Goal: Task Accomplishment & Management: Manage account settings

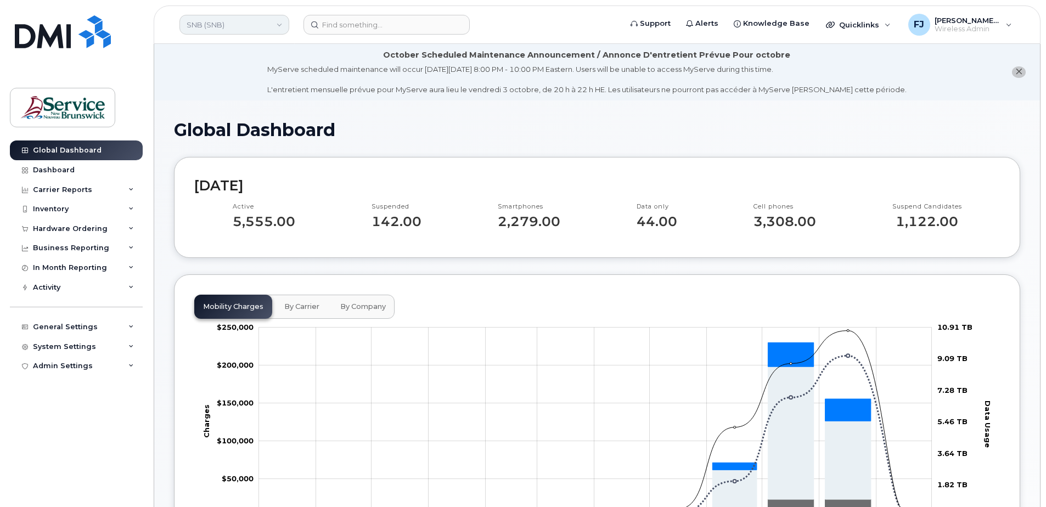
click at [205, 24] on link "SNB (SNB)" at bounding box center [234, 25] width 110 height 20
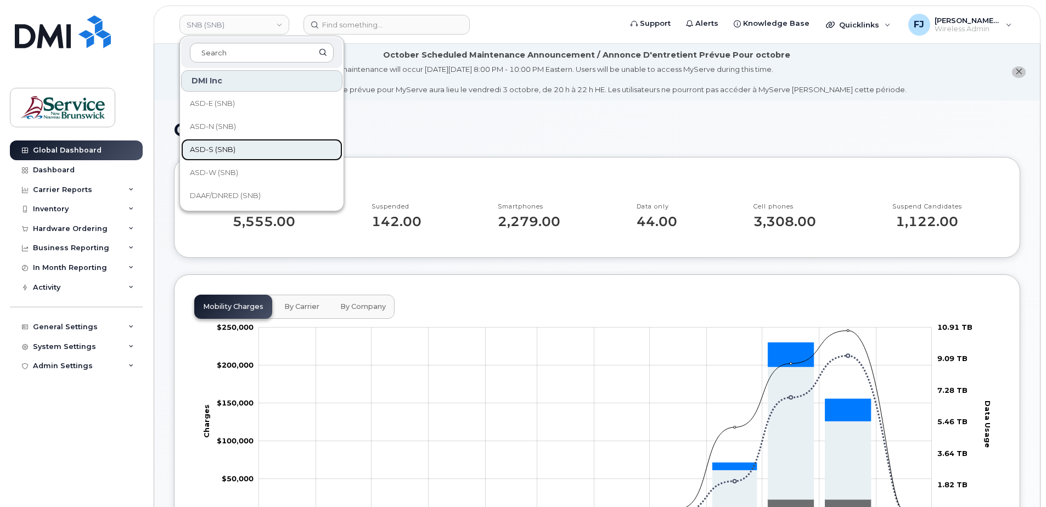
click at [242, 148] on link "ASD-S (SNB)" at bounding box center [261, 150] width 161 height 22
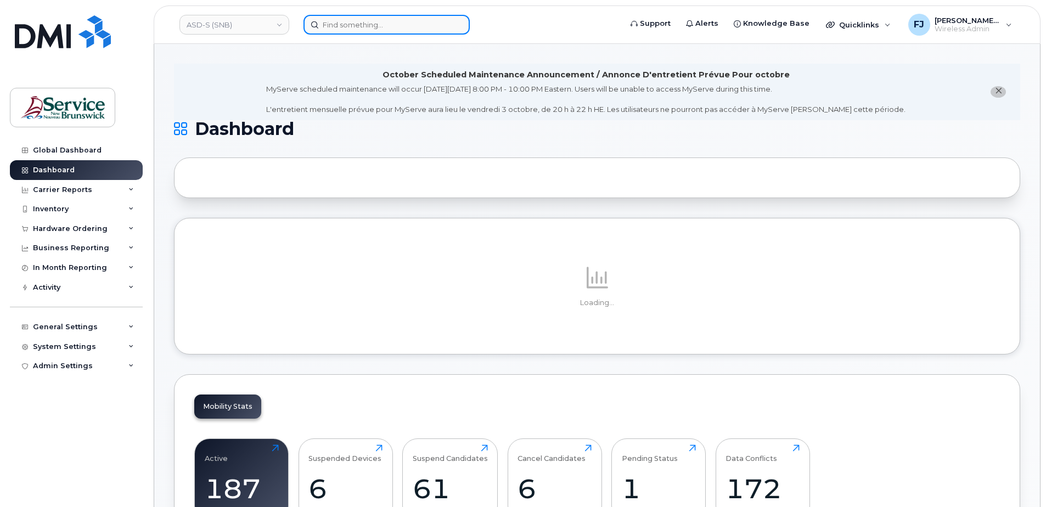
click at [369, 25] on input at bounding box center [387, 25] width 166 height 20
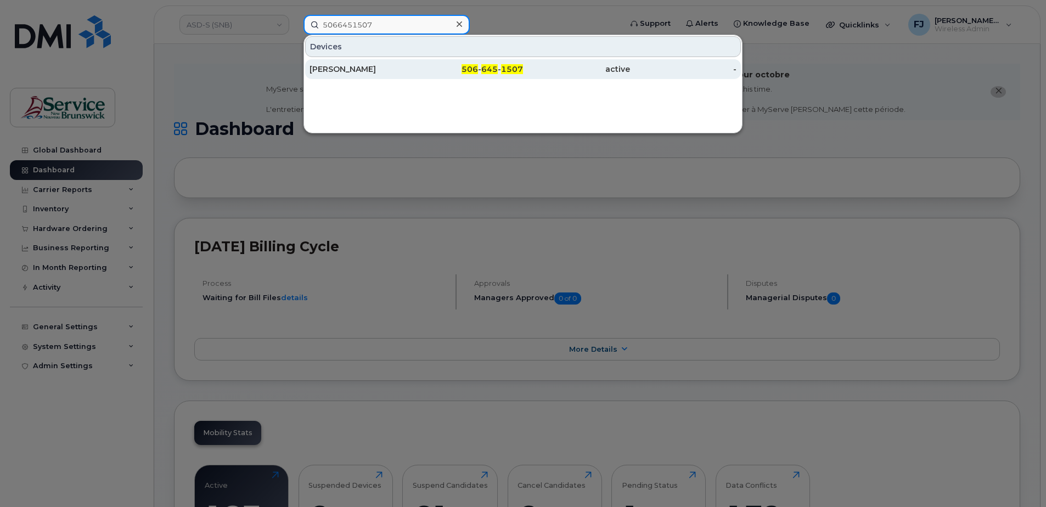
type input "5066451507"
click at [409, 61] on div "Cameron Badger" at bounding box center [363, 69] width 107 height 20
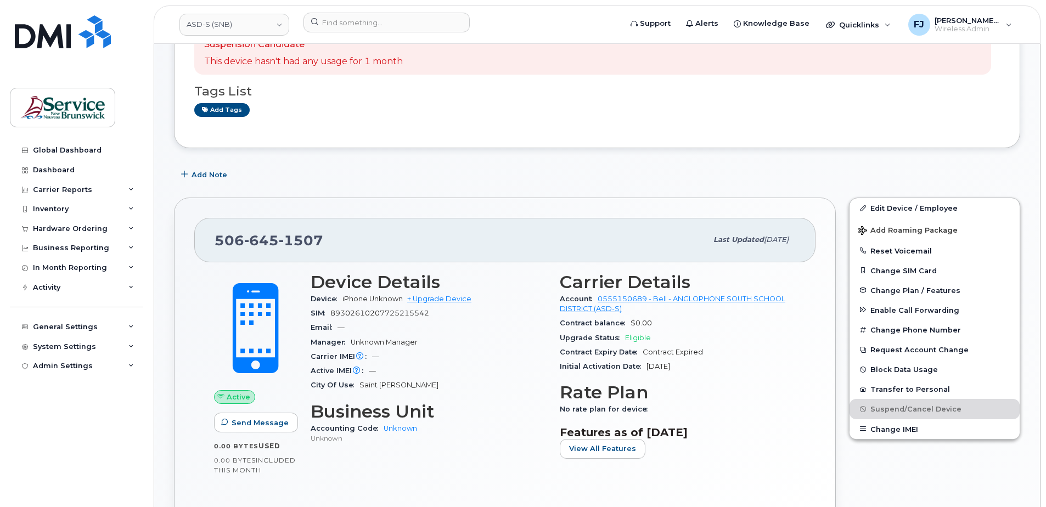
scroll to position [274, 0]
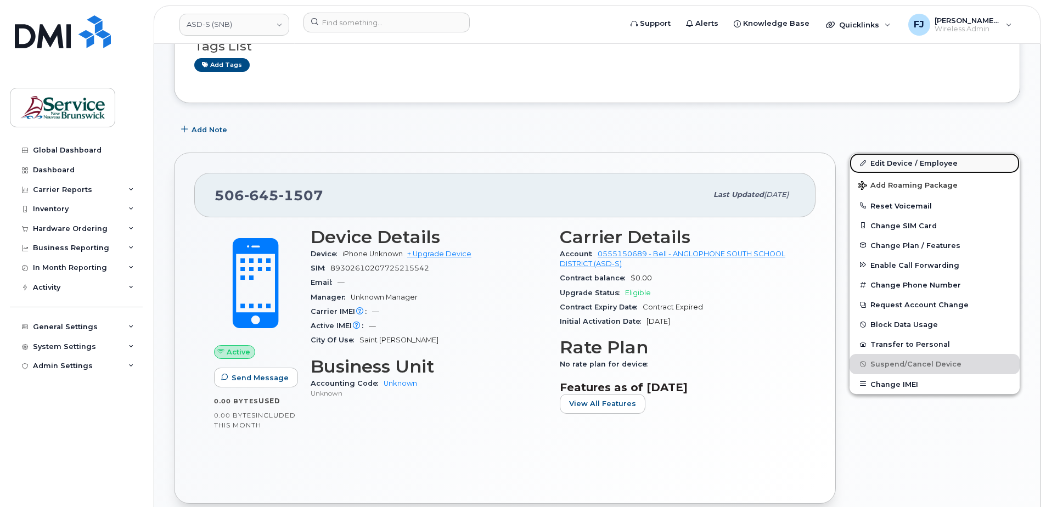
click at [923, 161] on link "Edit Device / Employee" at bounding box center [935, 163] width 170 height 20
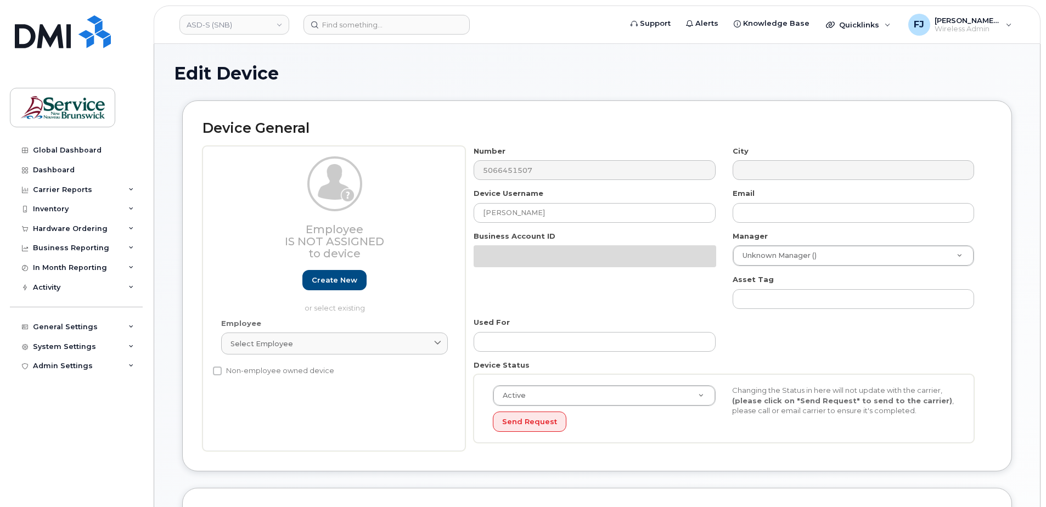
select select "34535615"
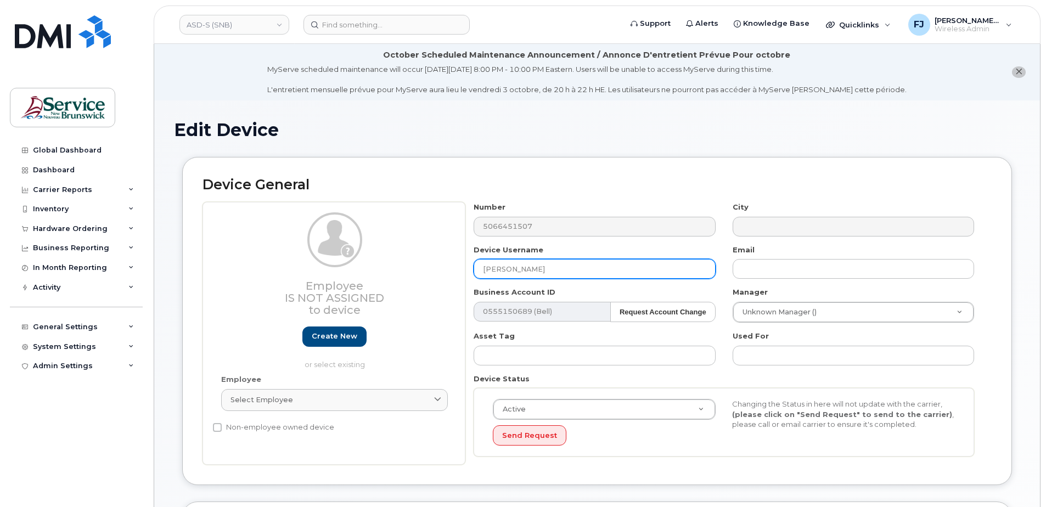
drag, startPoint x: 586, startPoint y: 266, endPoint x: 432, endPoint y: 256, distance: 154.0
click at [432, 256] on div "Employee Is not assigned to device Create new or select existing Employee Selec…" at bounding box center [597, 333] width 789 height 263
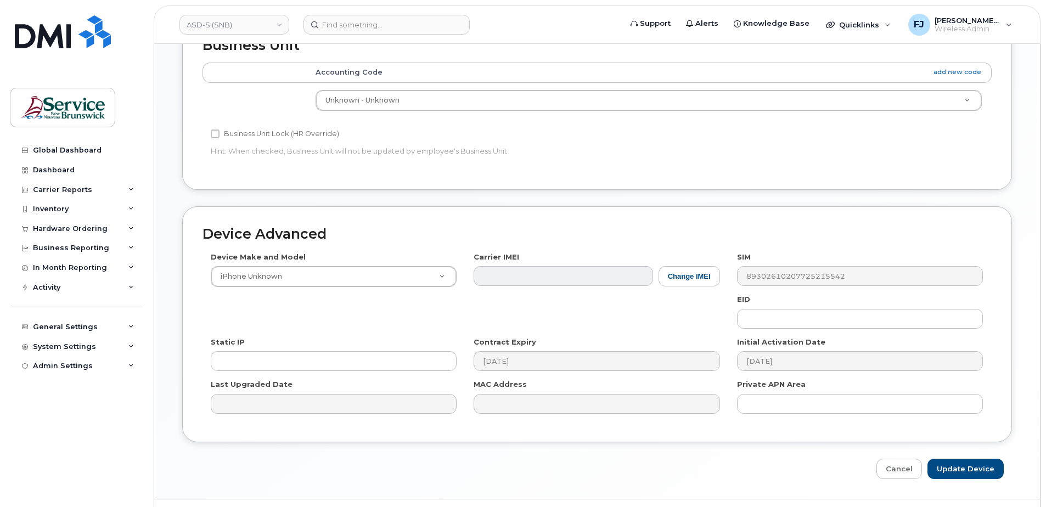
scroll to position [511, 0]
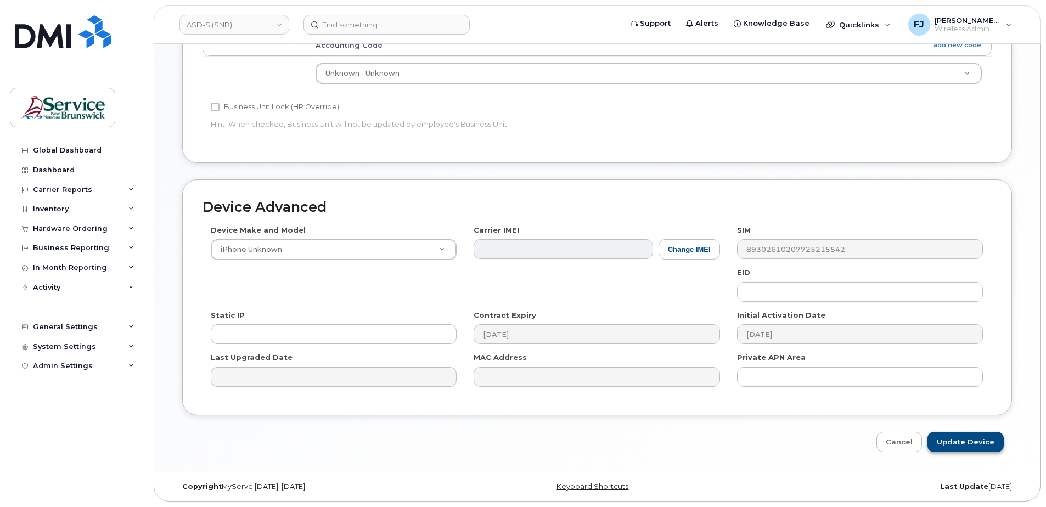
type input "Candace Hatfield"
click at [967, 438] on input "Update Device" at bounding box center [966, 442] width 76 height 20
type input "Saving..."
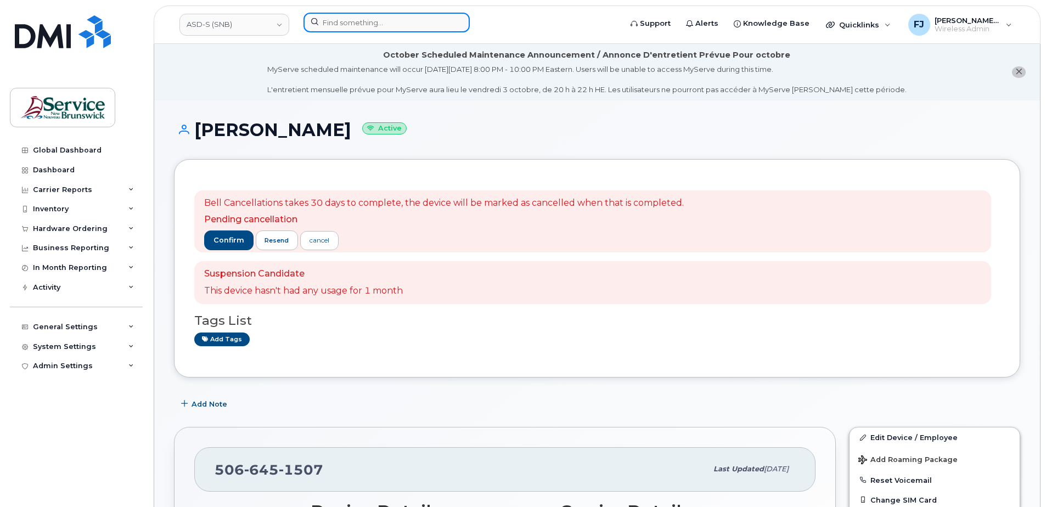
click at [341, 21] on input at bounding box center [387, 23] width 166 height 20
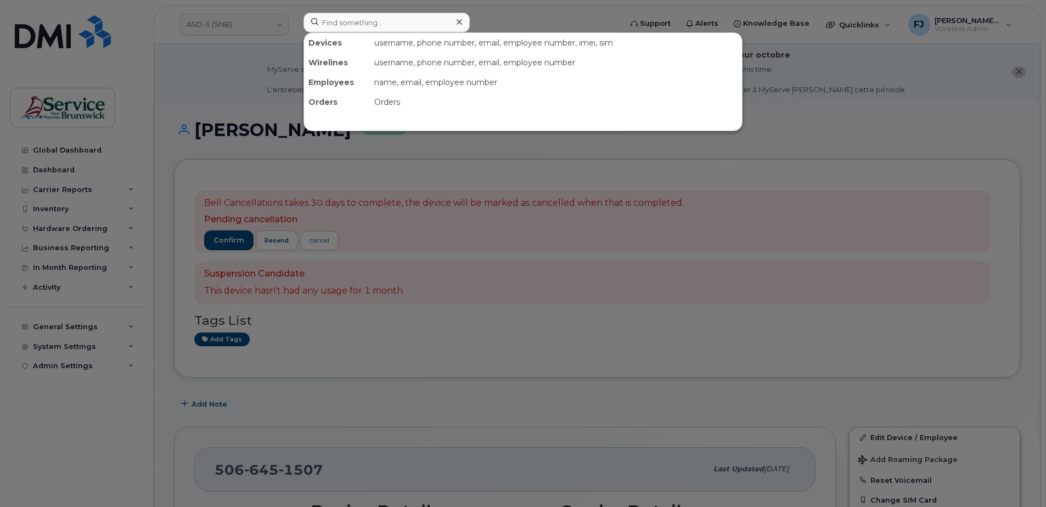
click at [246, 28] on div at bounding box center [523, 253] width 1046 height 507
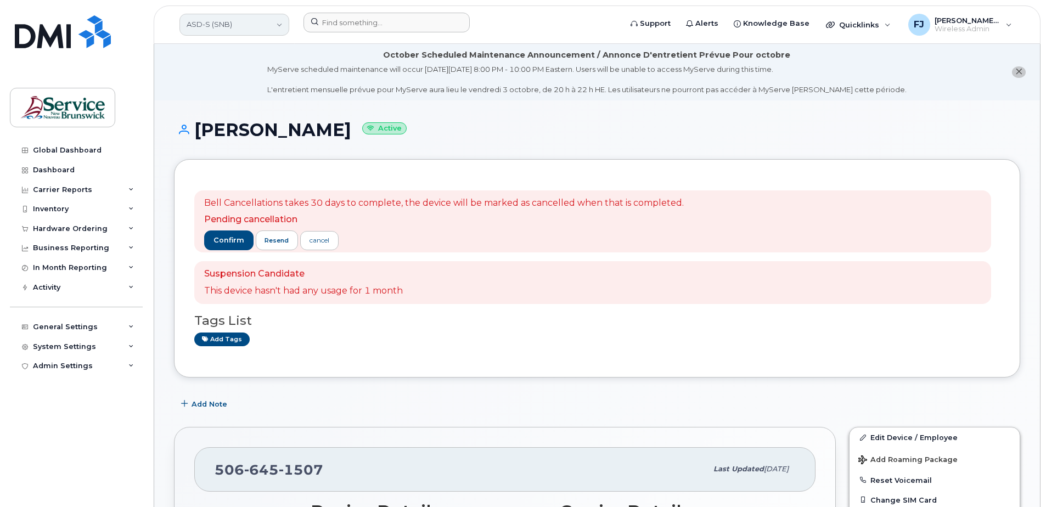
click at [237, 28] on link "ASD-S (SNB)" at bounding box center [234, 25] width 110 height 22
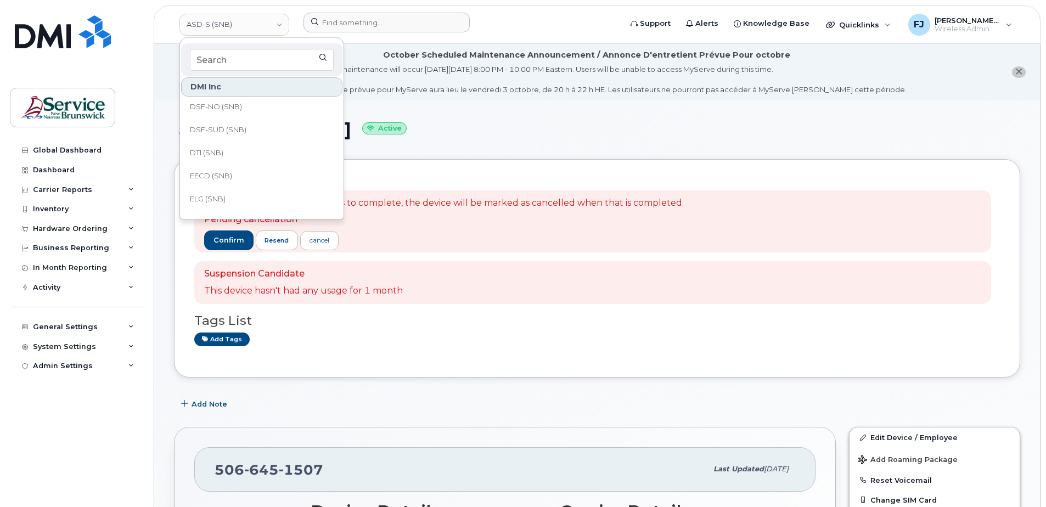
scroll to position [145, 0]
click at [231, 165] on link "DTI (SNB)" at bounding box center [261, 172] width 161 height 22
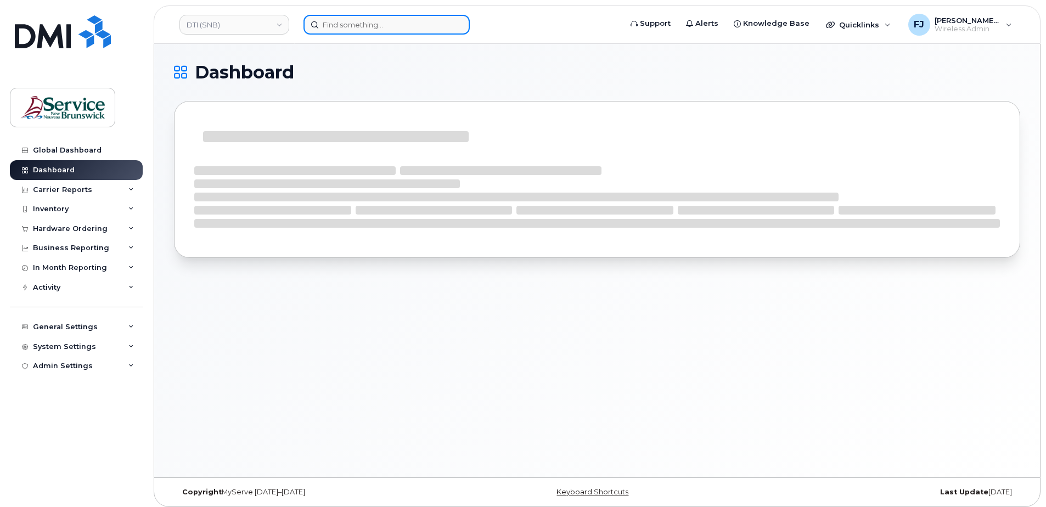
click at [391, 31] on input at bounding box center [387, 25] width 166 height 20
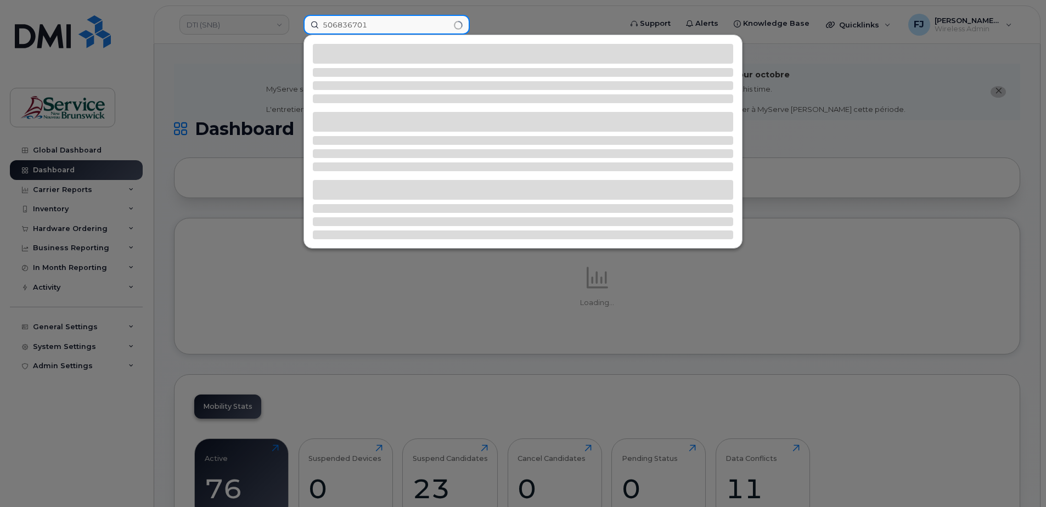
type input "5068367019"
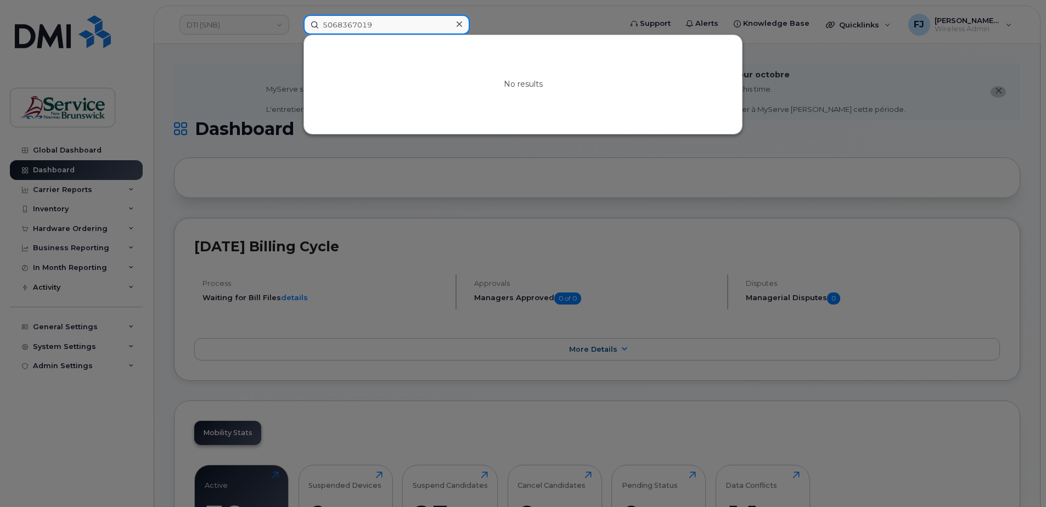
drag, startPoint x: 378, startPoint y: 19, endPoint x: 244, endPoint y: 1, distance: 134.7
click at [295, 15] on div "5068367019 No results" at bounding box center [459, 25] width 328 height 20
click at [534, 239] on div at bounding box center [523, 253] width 1046 height 507
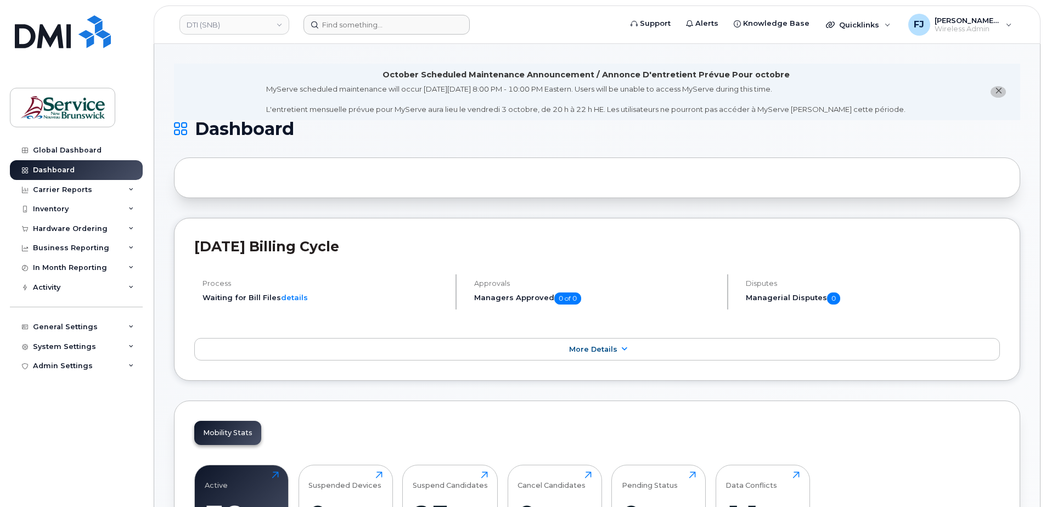
click at [397, 130] on h1 "Dashboard" at bounding box center [594, 129] width 841 height 18
click at [243, 30] on link "DTI (SNB)" at bounding box center [234, 25] width 110 height 20
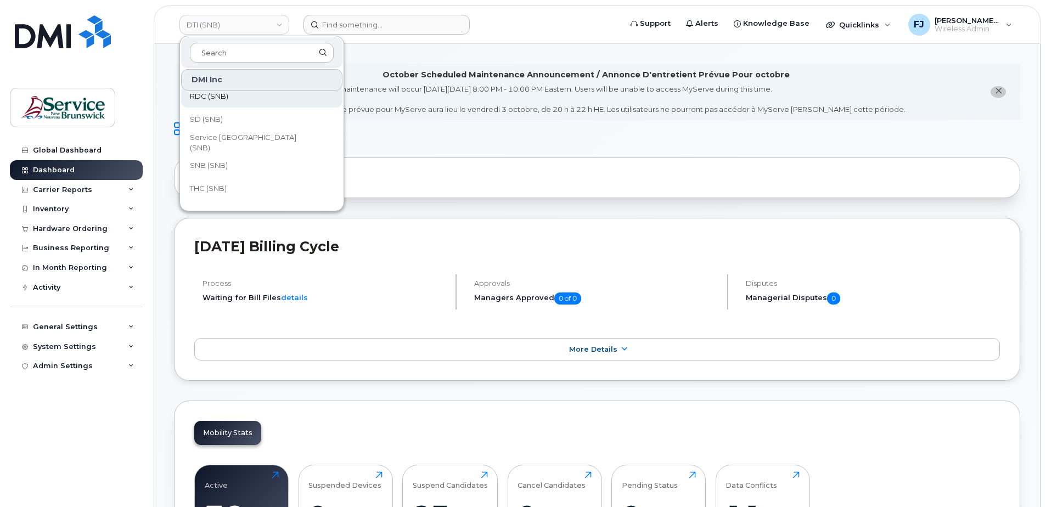
scroll to position [532, 0]
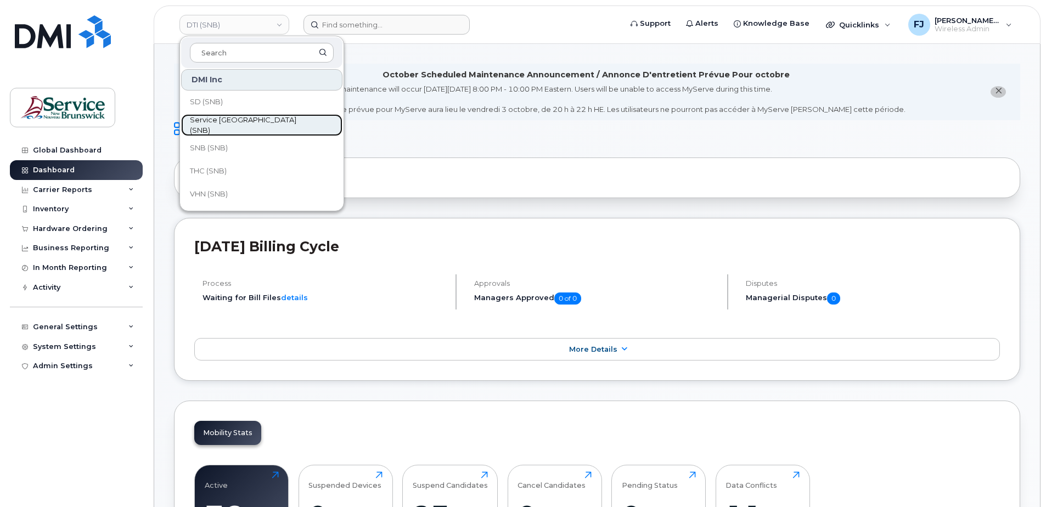
click at [239, 119] on link "Service New Brunswick (SNB)" at bounding box center [261, 125] width 161 height 22
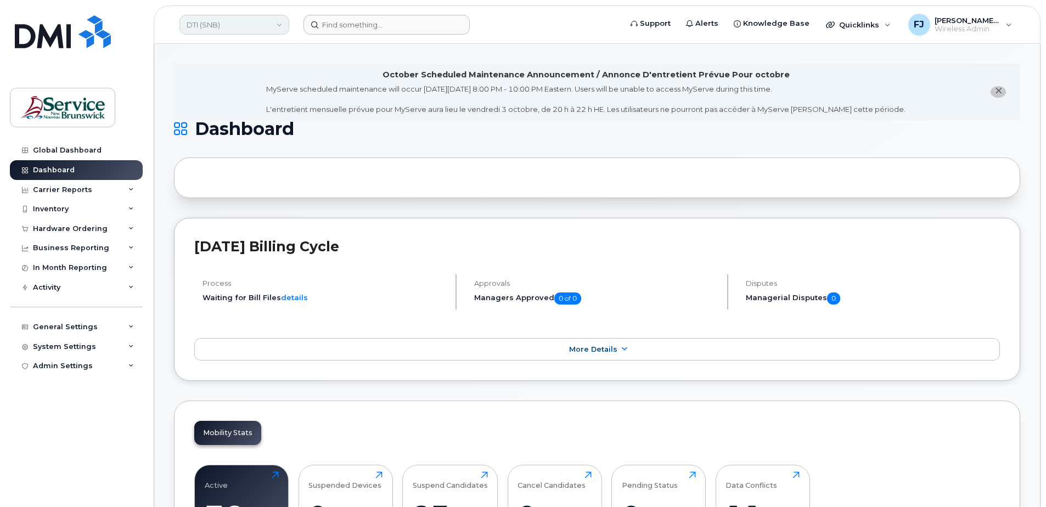
click at [233, 28] on link "DTI (SNB)" at bounding box center [234, 25] width 110 height 20
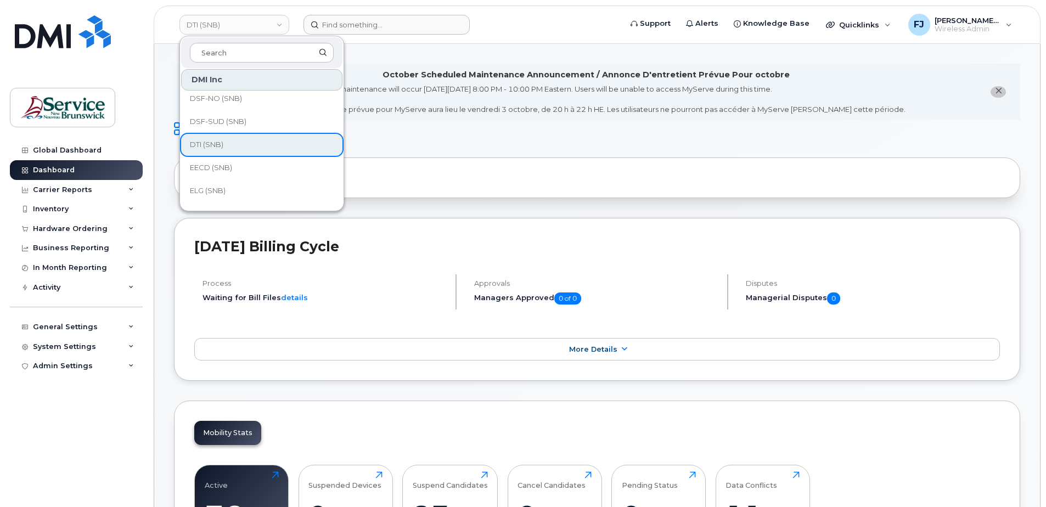
scroll to position [274, 0]
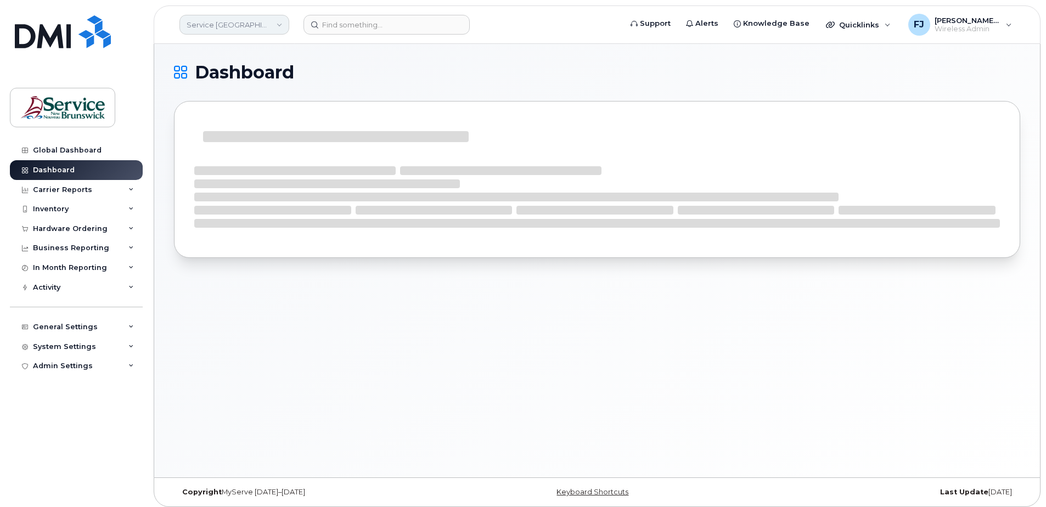
click at [233, 19] on link "Service New Brunswick (SNB)" at bounding box center [234, 25] width 110 height 20
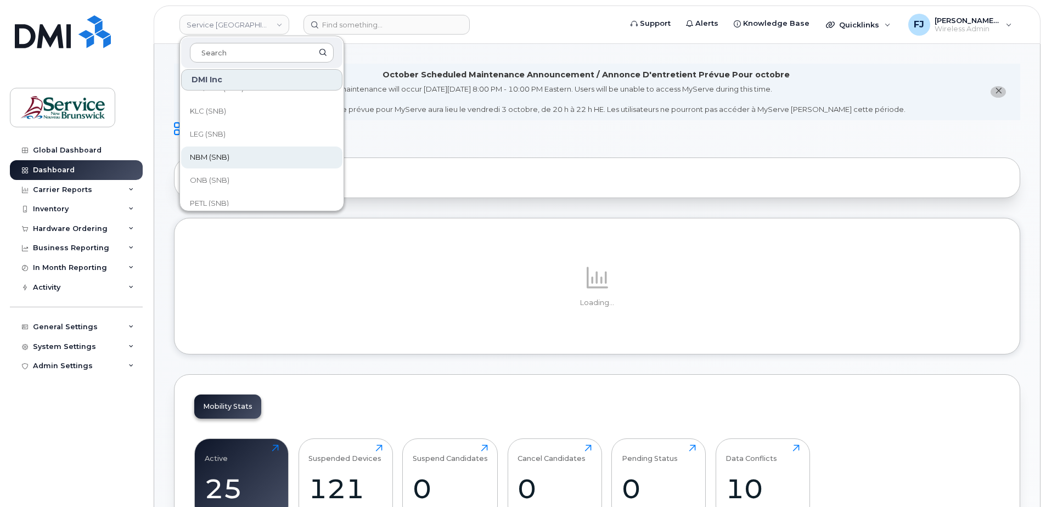
scroll to position [494, 0]
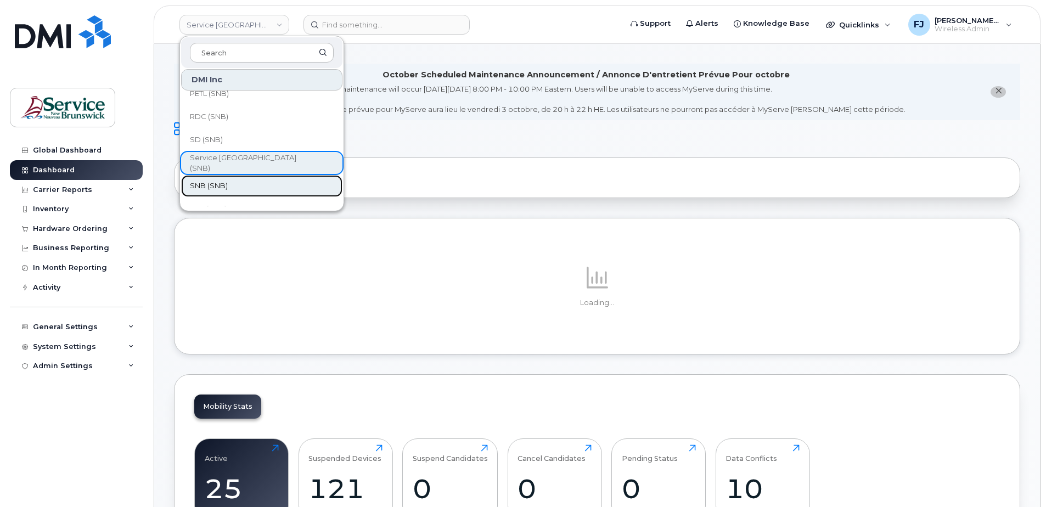
click at [235, 188] on link "SNB (SNB)" at bounding box center [261, 186] width 161 height 22
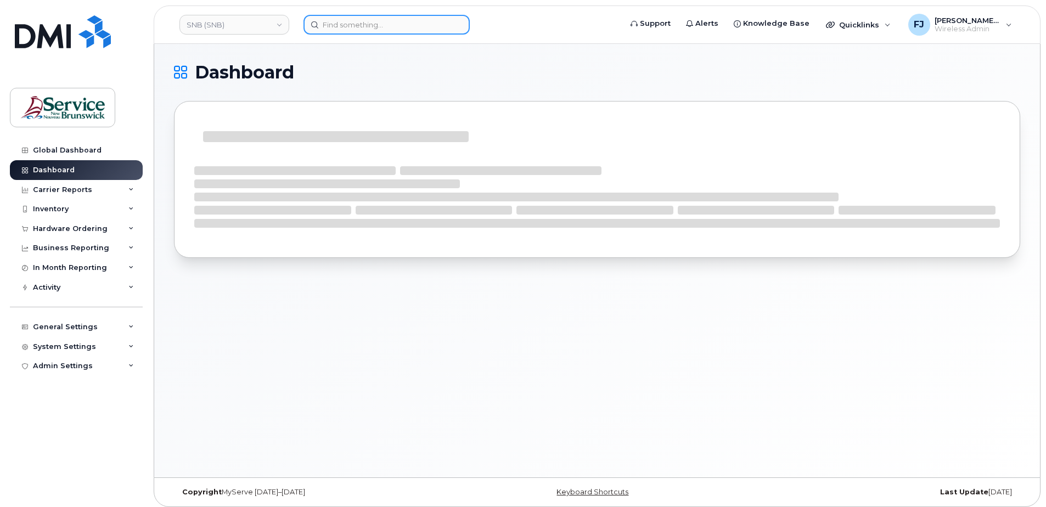
click at [386, 24] on input at bounding box center [387, 25] width 166 height 20
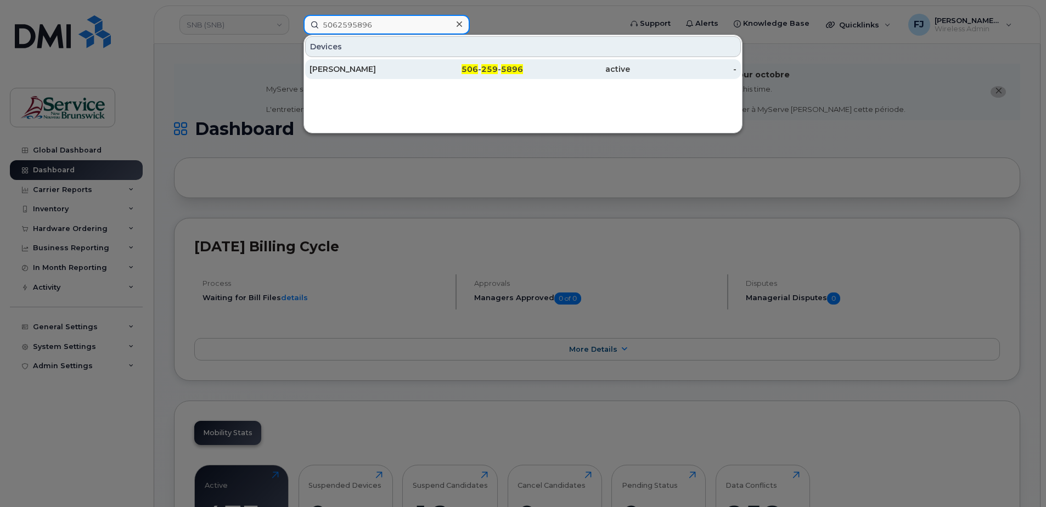
type input "5062595896"
click at [452, 66] on div "506 - 259 - 5896" at bounding box center [470, 69] width 107 height 11
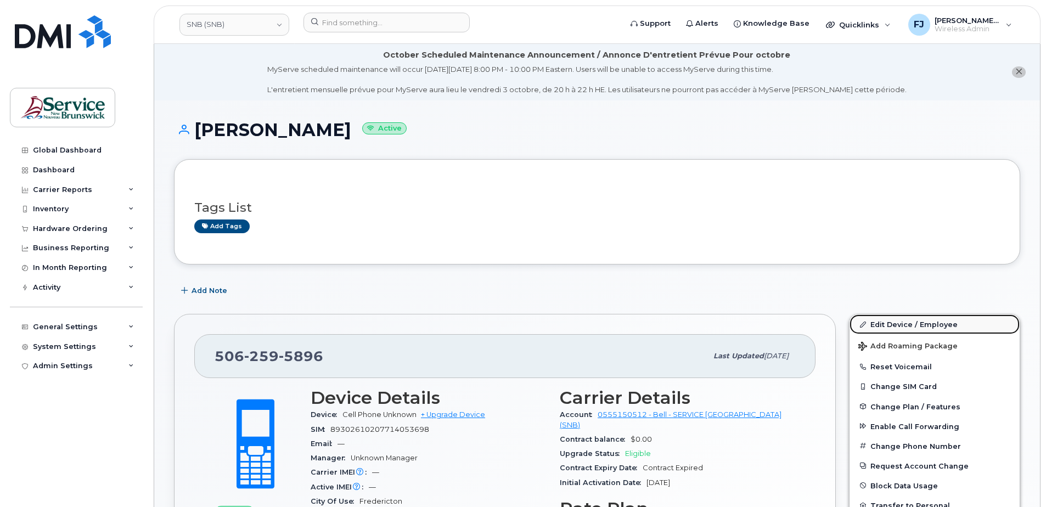
click at [902, 324] on link "Edit Device / Employee" at bounding box center [935, 325] width 170 height 20
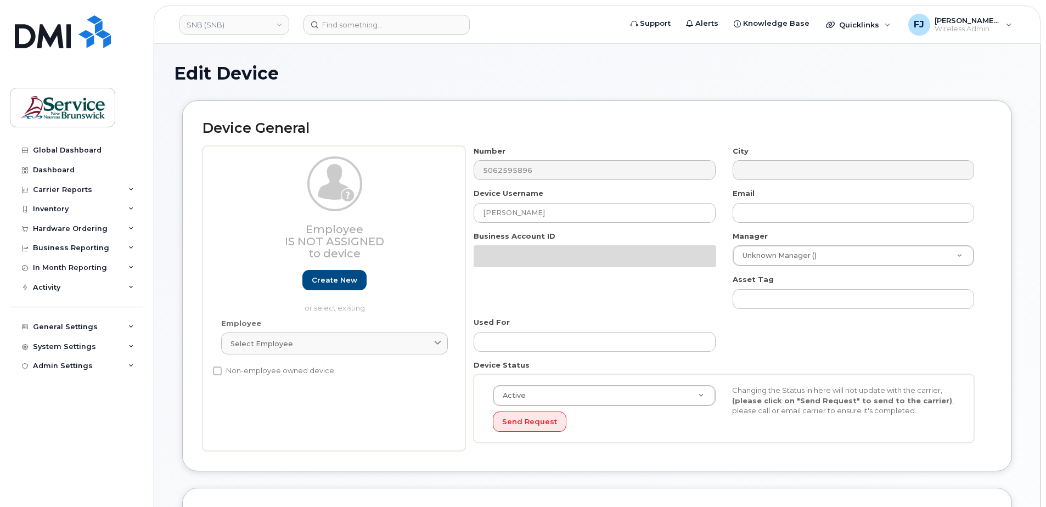
select select "35848345"
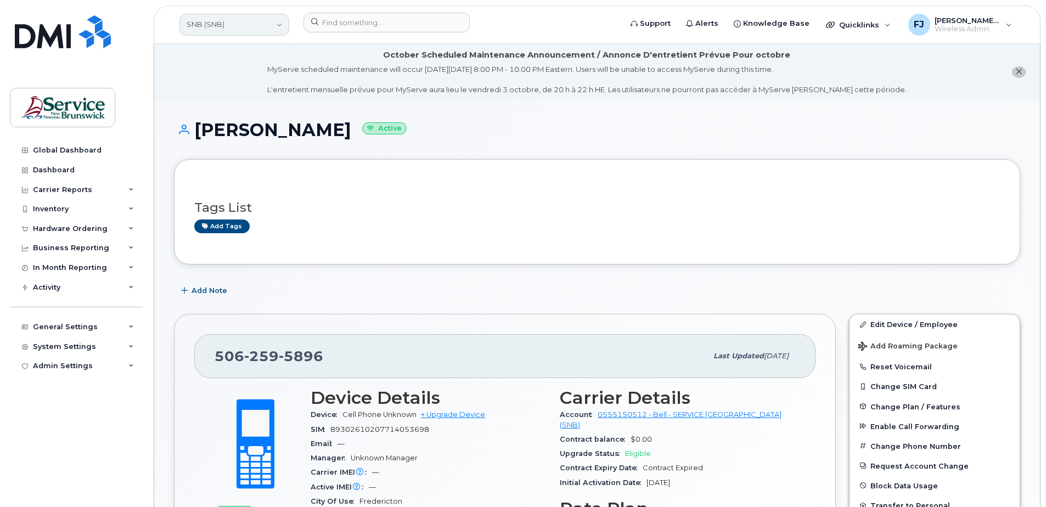
click at [220, 28] on link "SNB (SNB)" at bounding box center [234, 25] width 110 height 22
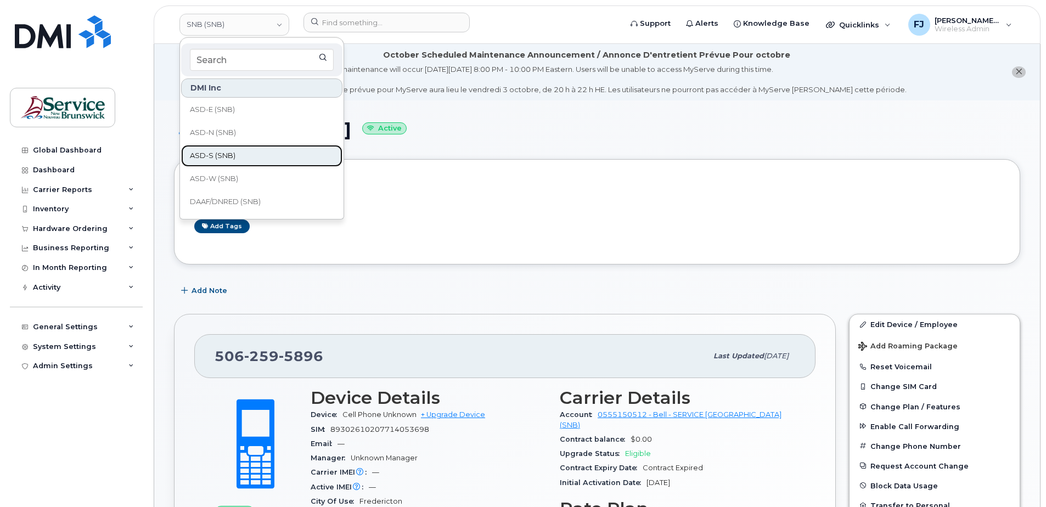
click at [228, 153] on span "ASD-S (SNB)" at bounding box center [213, 155] width 46 height 11
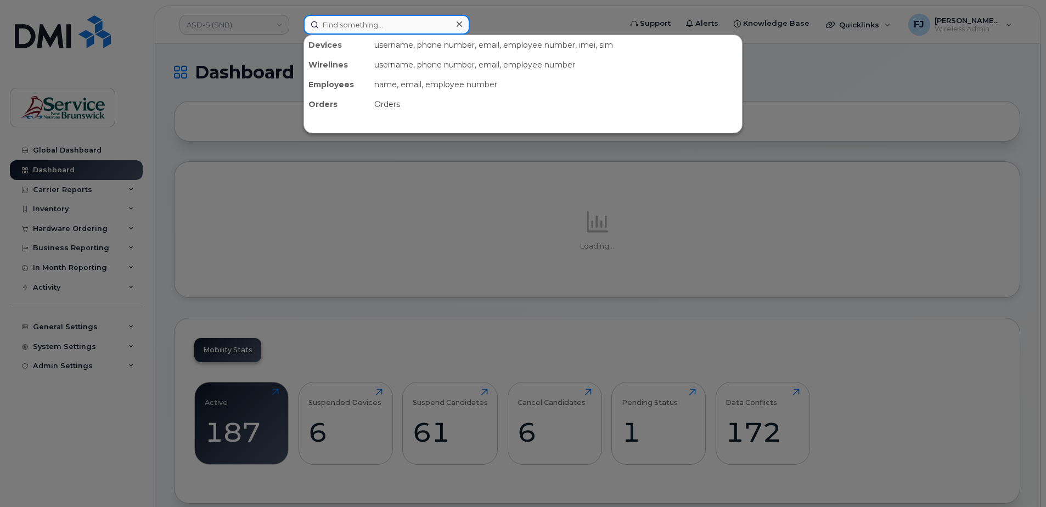
click at [351, 20] on input at bounding box center [387, 25] width 166 height 20
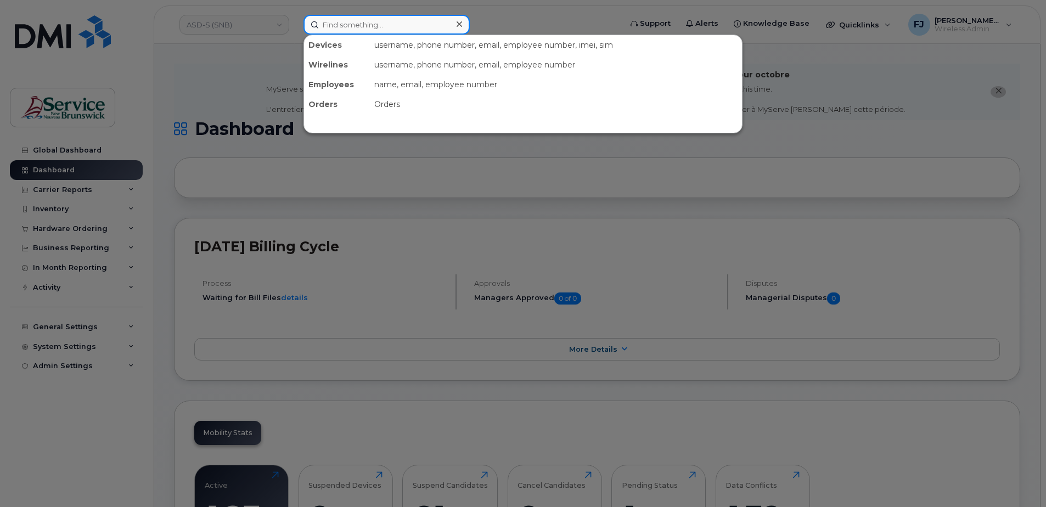
click at [345, 23] on input at bounding box center [387, 25] width 166 height 20
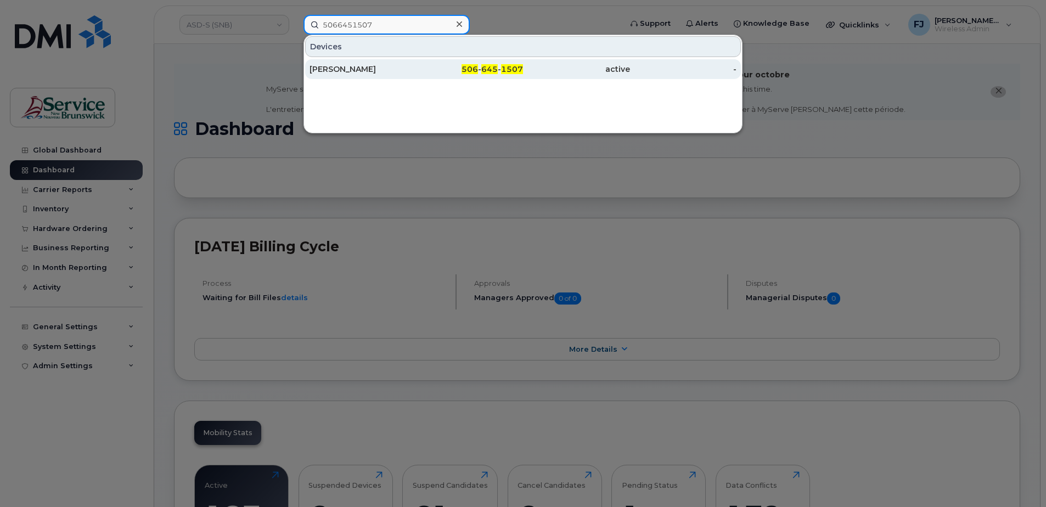
type input "5066451507"
click at [388, 69] on div "Candace Hatfield" at bounding box center [363, 69] width 107 height 11
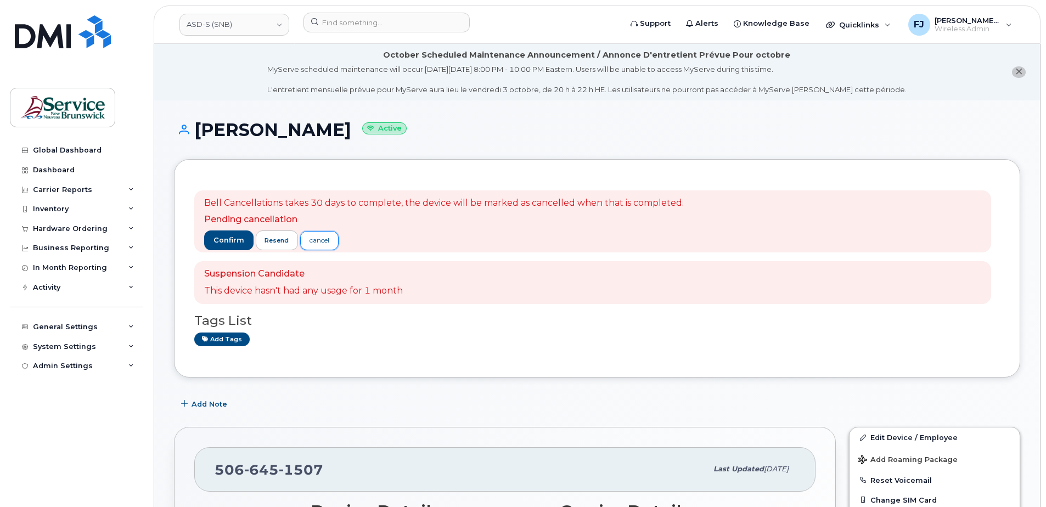
click at [318, 243] on div "cancel" at bounding box center [320, 240] width 20 height 10
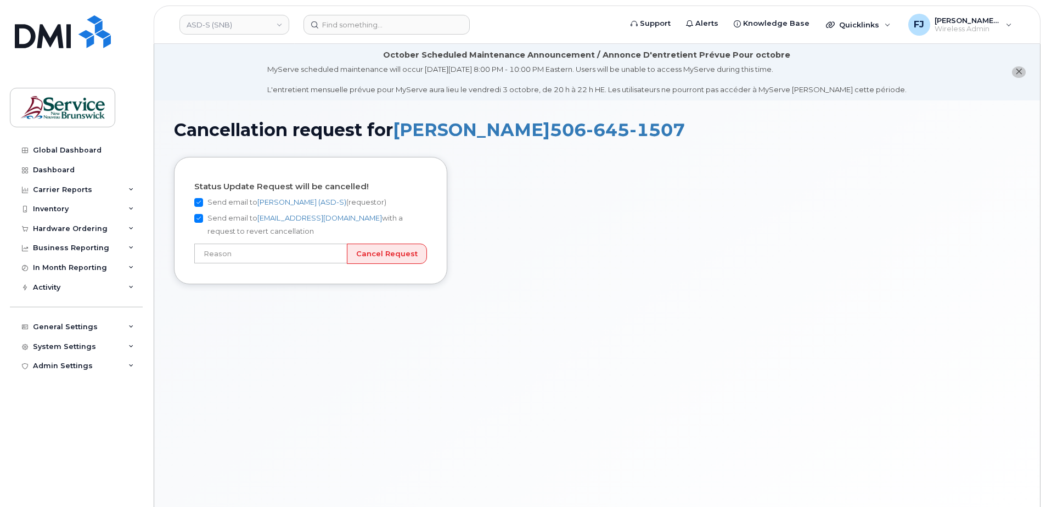
click at [197, 201] on input "Send email to [PERSON_NAME] (ASD-S) (requestor)" at bounding box center [198, 202] width 9 height 9
checkbox input "false"
click at [312, 249] on input "text" at bounding box center [270, 254] width 153 height 20
type input "User still using device"
click at [380, 253] on input "Cancel Request" at bounding box center [387, 254] width 80 height 20
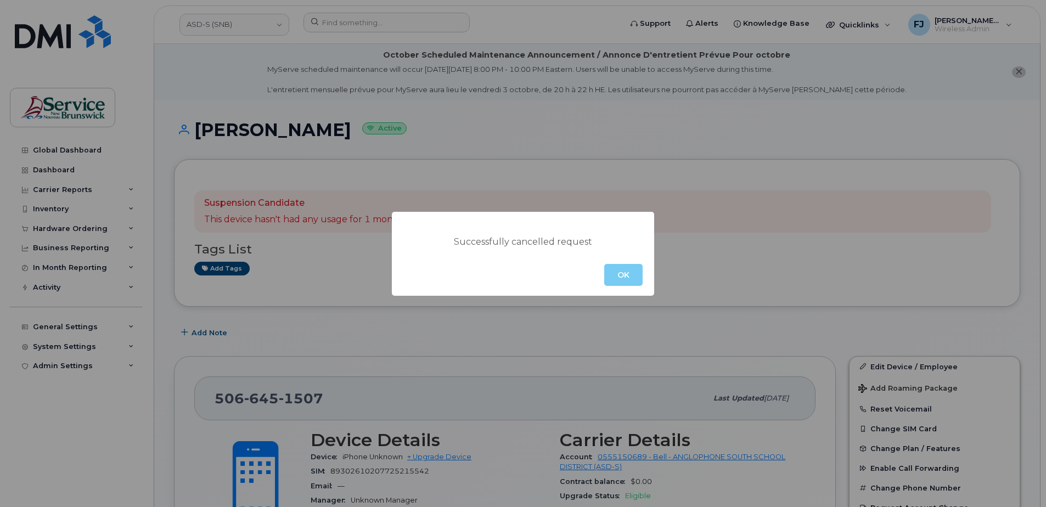
click at [616, 278] on button "OK" at bounding box center [623, 275] width 38 height 22
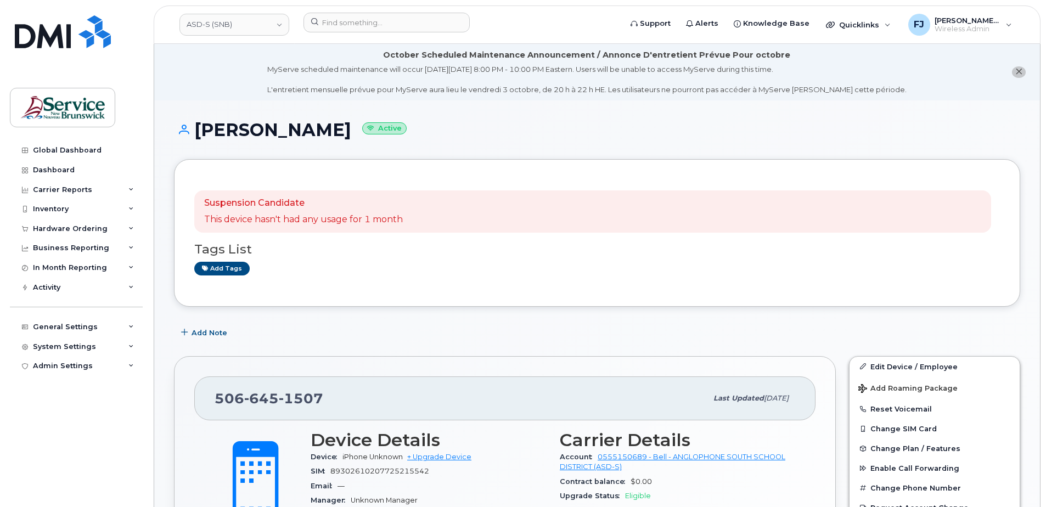
click at [385, 255] on h3 "Tags List" at bounding box center [597, 250] width 806 height 14
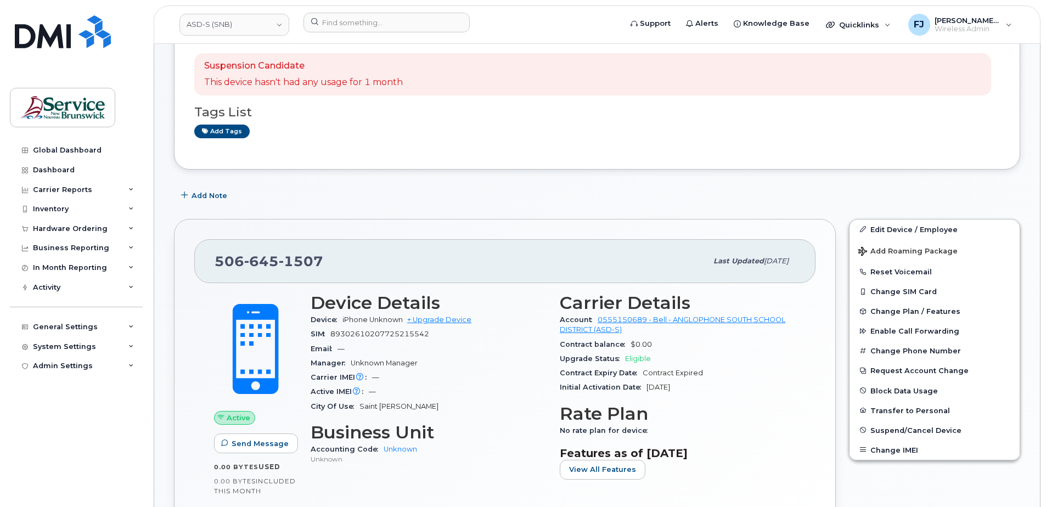
scroll to position [110, 0]
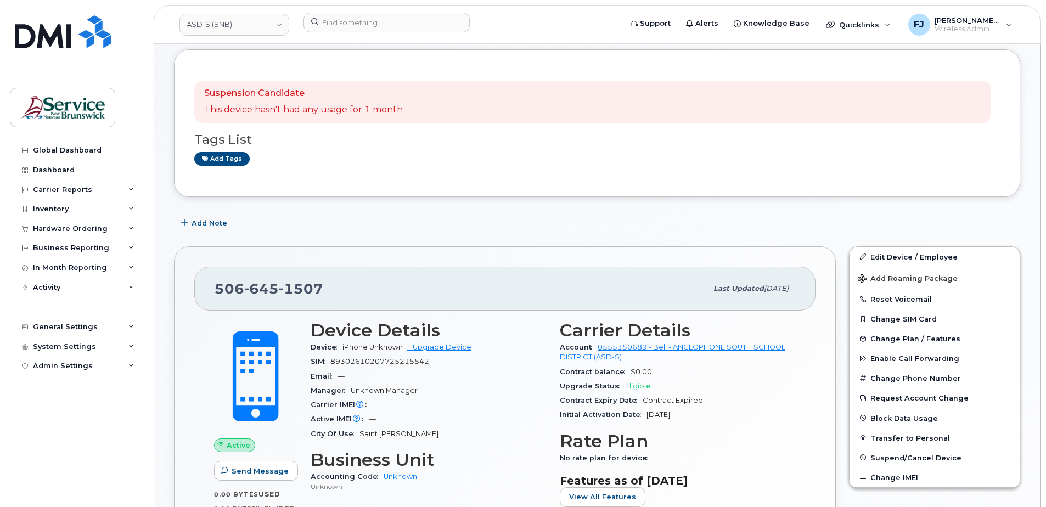
click at [521, 214] on div "Add Note" at bounding box center [597, 224] width 846 height 20
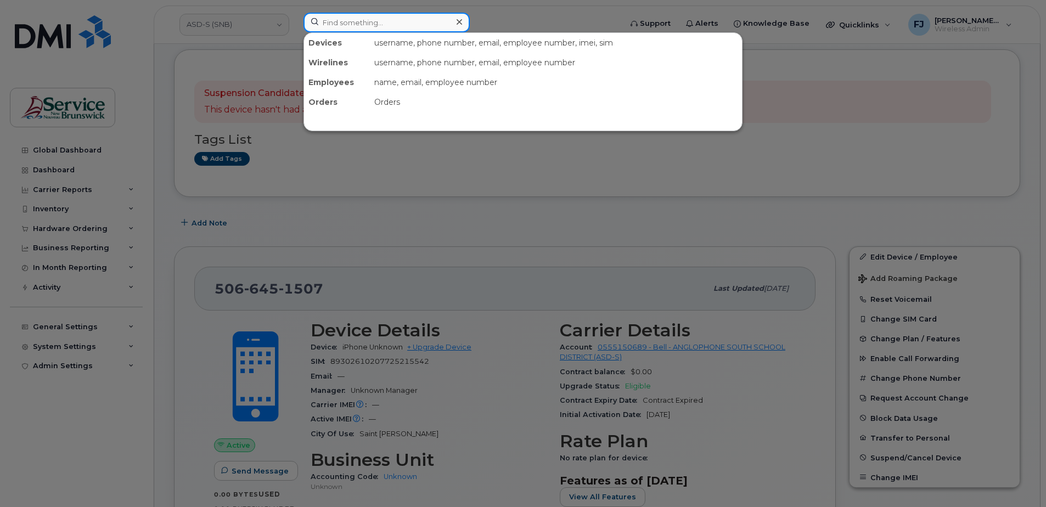
click at [369, 23] on input at bounding box center [387, 23] width 166 height 20
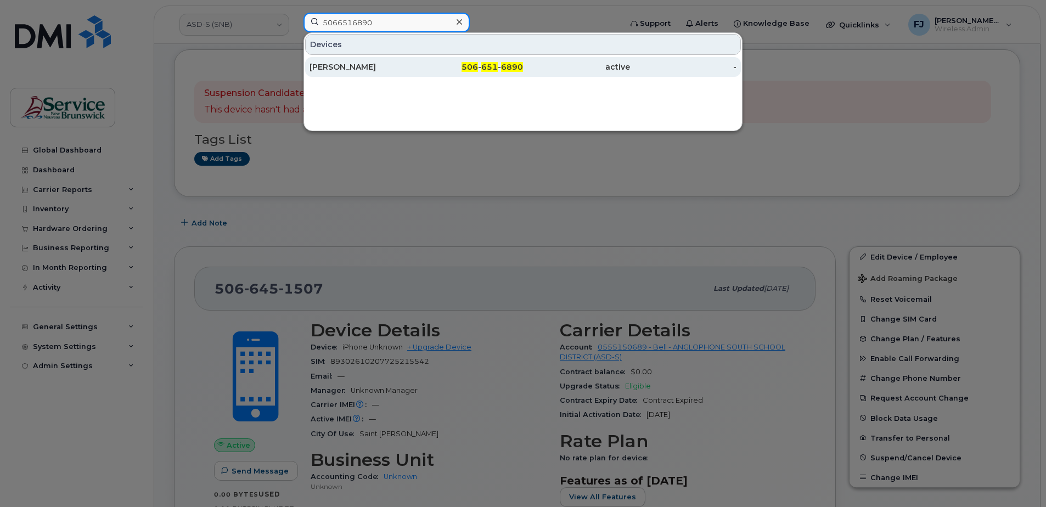
type input "5066516890"
click at [397, 71] on div "Cindy Bates" at bounding box center [363, 66] width 107 height 11
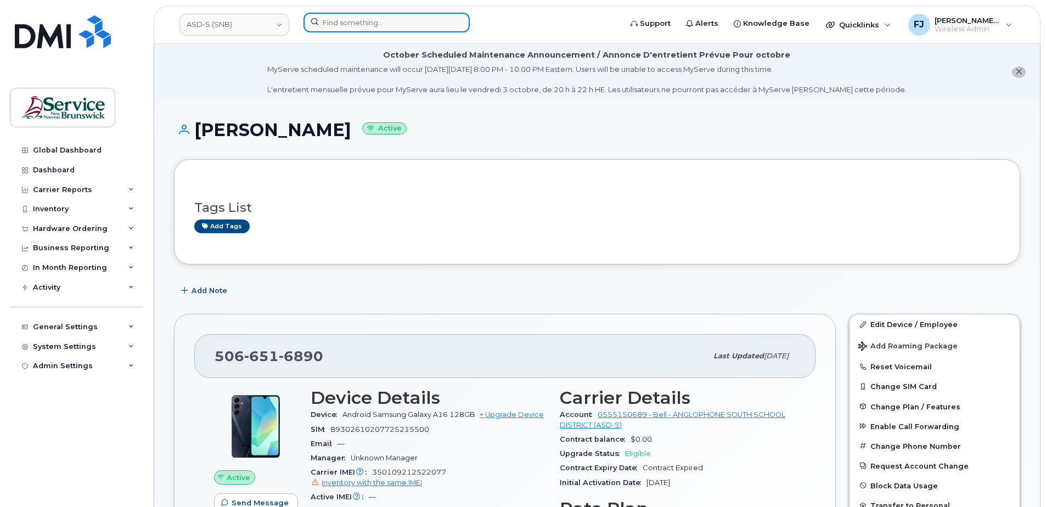
click at [366, 24] on input at bounding box center [387, 23] width 166 height 20
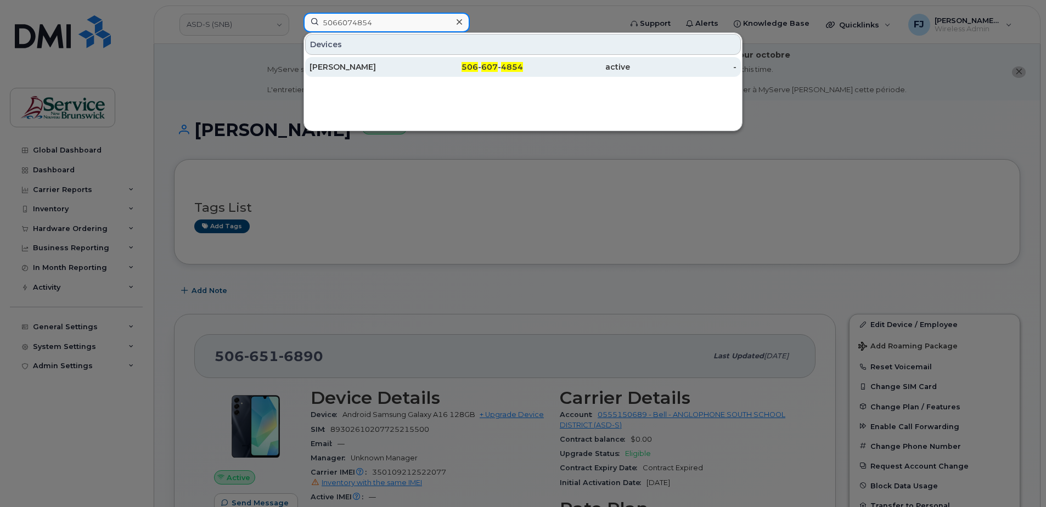
type input "5066074854"
click at [364, 68] on div "[PERSON_NAME]" at bounding box center [363, 66] width 107 height 11
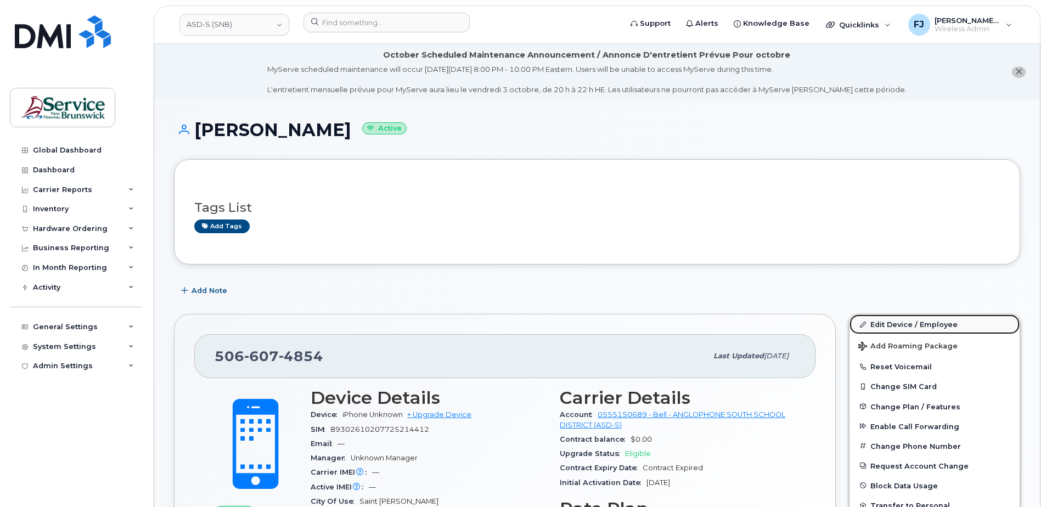
click at [890, 327] on link "Edit Device / Employee" at bounding box center [935, 325] width 170 height 20
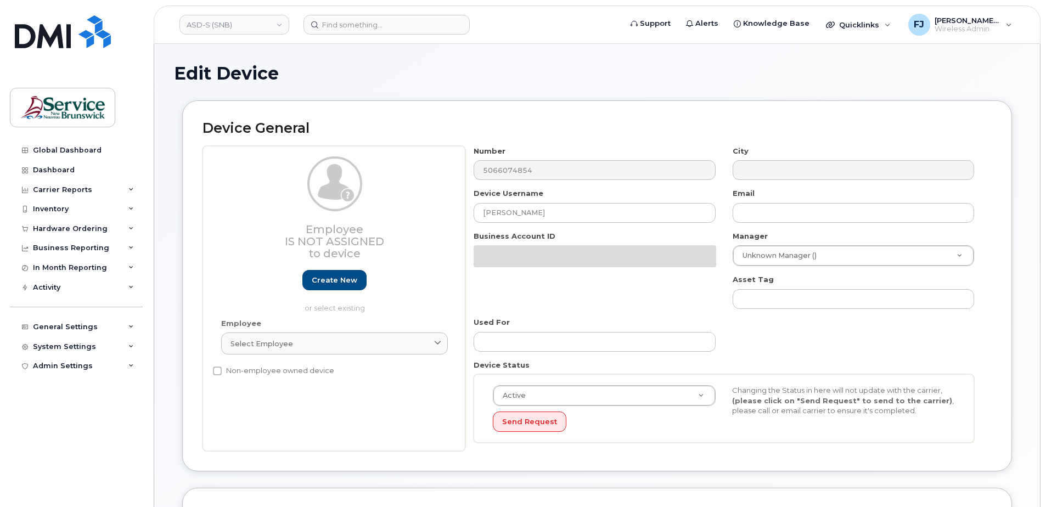
select select "34535615"
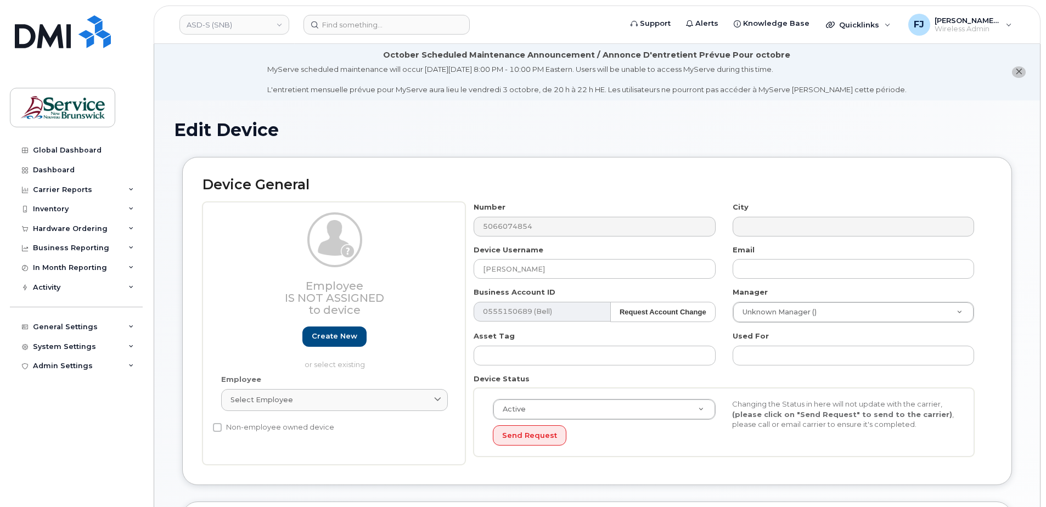
drag, startPoint x: 590, startPoint y: 213, endPoint x: 583, endPoint y: 215, distance: 6.8
click at [583, 215] on div "Number 5066074854" at bounding box center [594, 219] width 259 height 35
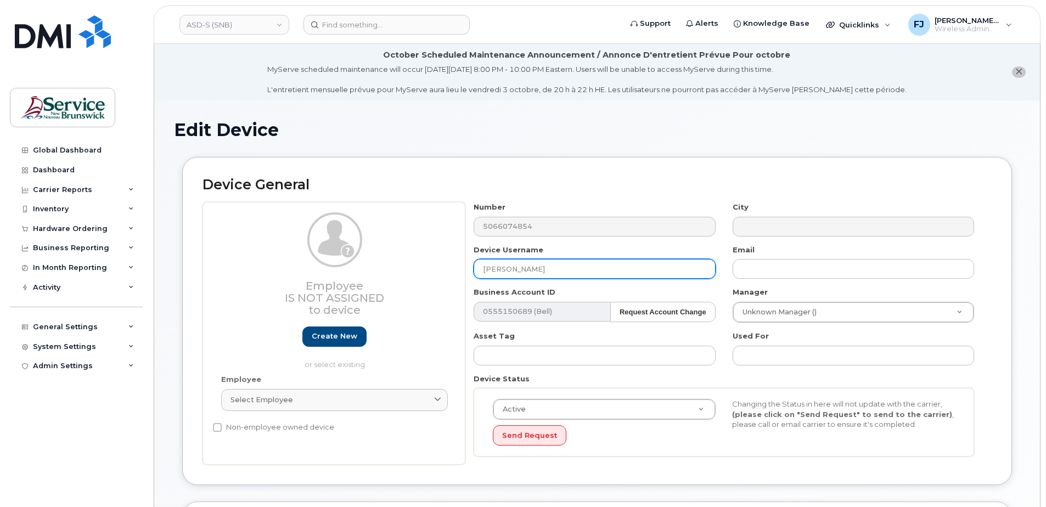
drag, startPoint x: 583, startPoint y: 262, endPoint x: 372, endPoint y: 251, distance: 211.6
click at [372, 251] on div "Employee Is not assigned to device Create new or select existing Employee Selec…" at bounding box center [597, 333] width 789 height 263
type input "Todd Cormier"
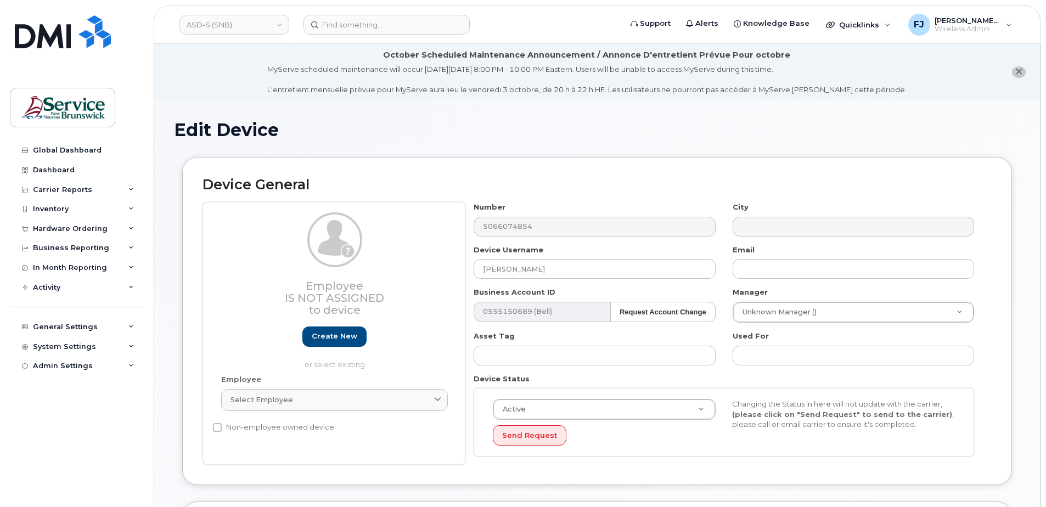
click at [1018, 71] on icon "close notification" at bounding box center [1018, 71] width 7 height 7
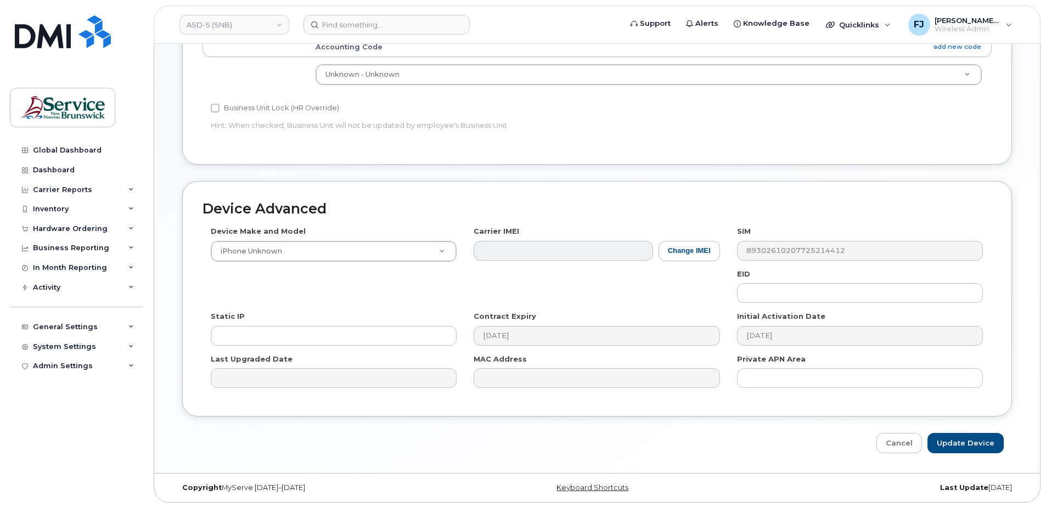
scroll to position [454, 0]
click at [965, 445] on input "Update Device" at bounding box center [966, 442] width 76 height 20
type input "Saving..."
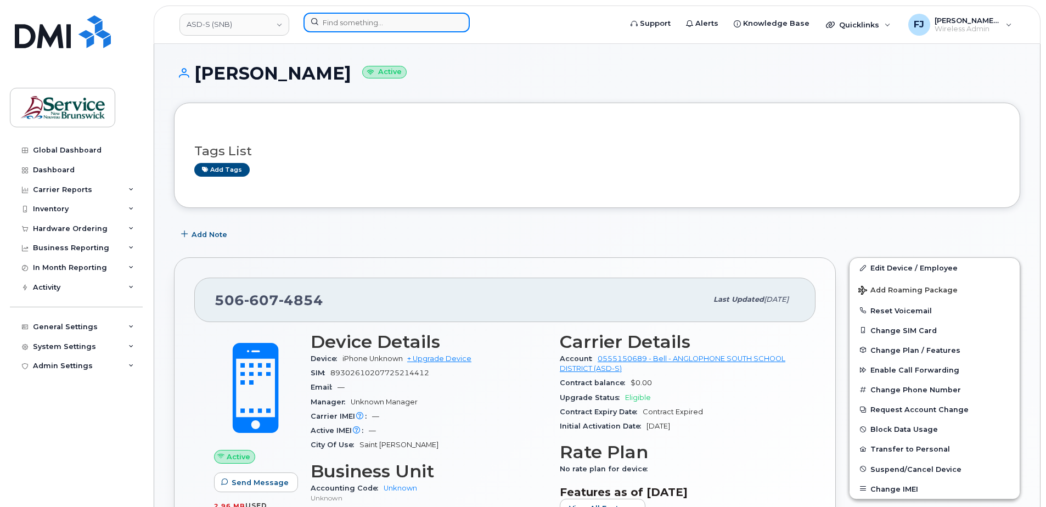
click at [367, 21] on input at bounding box center [387, 23] width 166 height 20
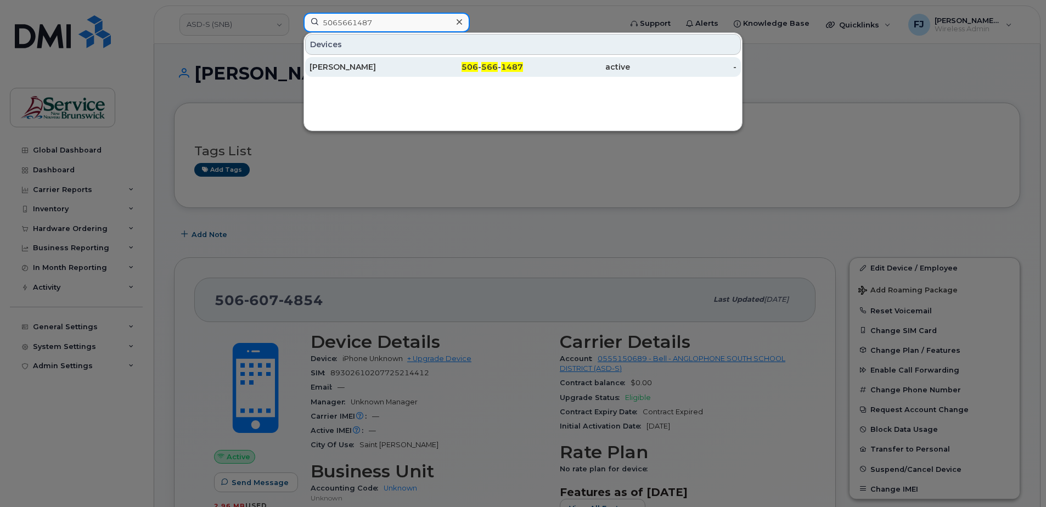
type input "5065661487"
click at [399, 62] on div "[PERSON_NAME]" at bounding box center [363, 66] width 107 height 11
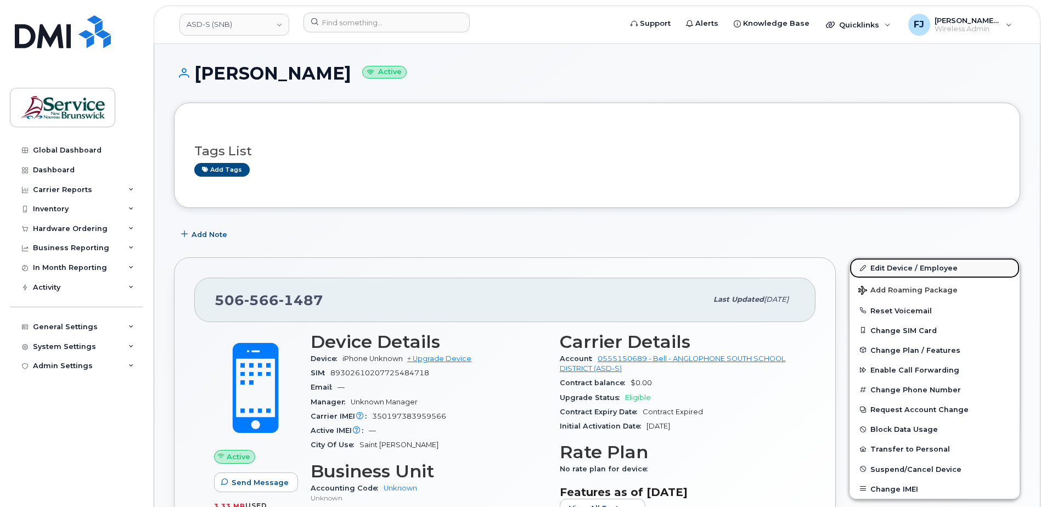
click at [895, 266] on link "Edit Device / Employee" at bounding box center [935, 268] width 170 height 20
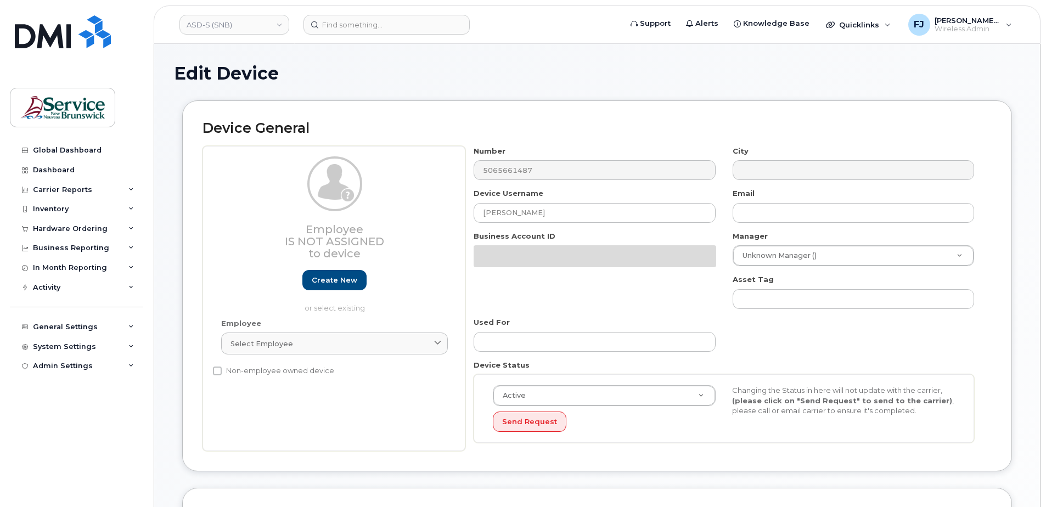
select select "34535615"
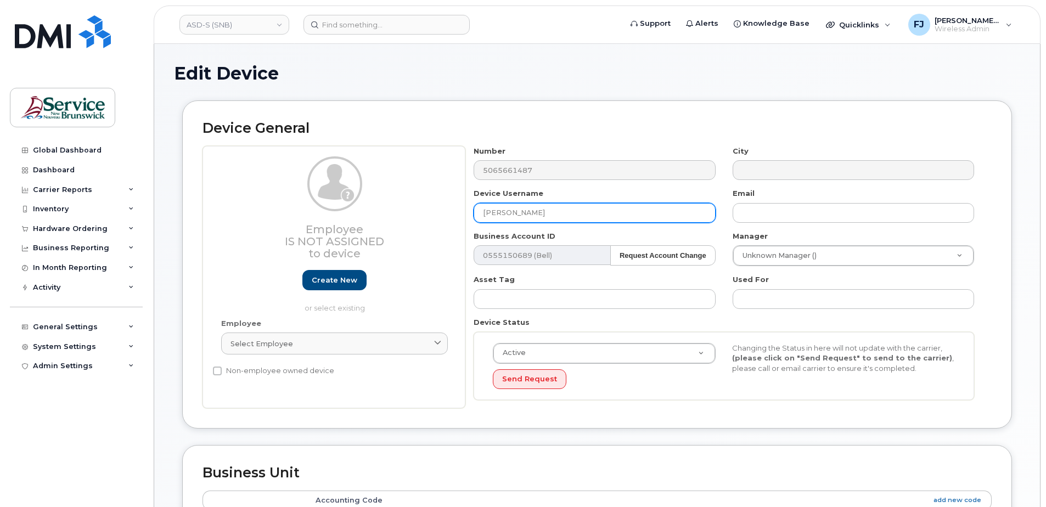
drag, startPoint x: 583, startPoint y: 215, endPoint x: 353, endPoint y: 199, distance: 230.5
click at [357, 199] on div "Employee Is not assigned to device Create new or select existing Employee Selec…" at bounding box center [597, 277] width 789 height 263
paste input "[PERSON_NAME]"
type input "[PERSON_NAME]"
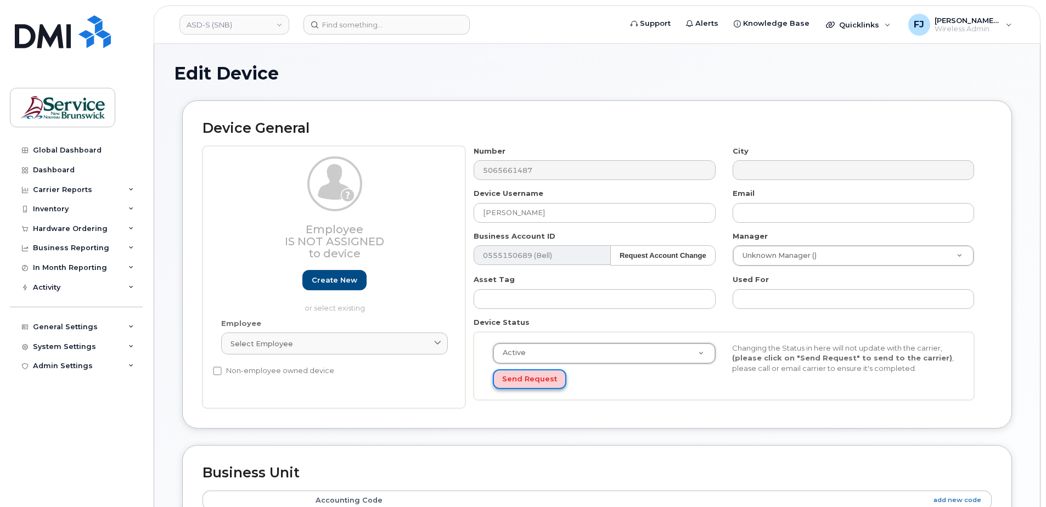
click at [535, 383] on button "Send Request" at bounding box center [530, 379] width 74 height 20
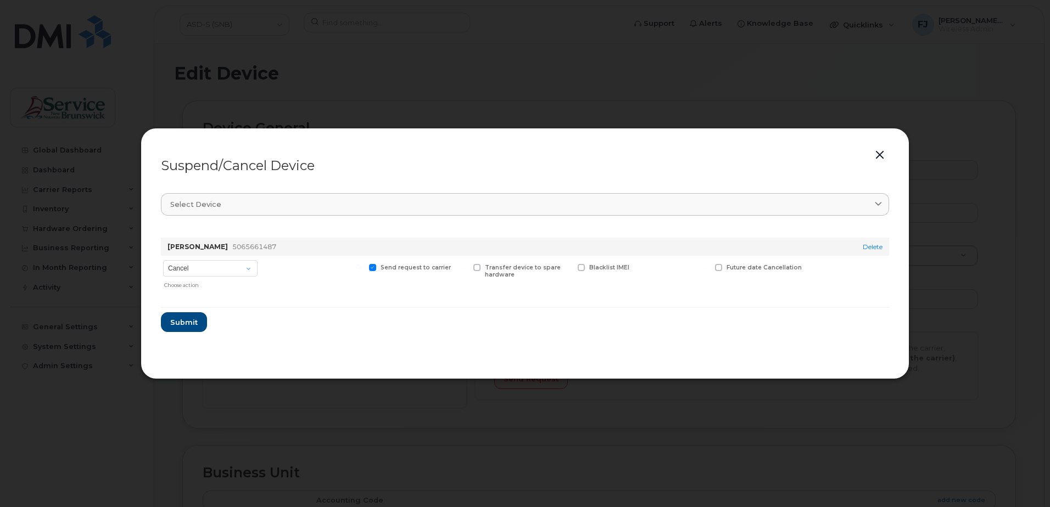
click at [881, 152] on button "button" at bounding box center [879, 155] width 16 height 15
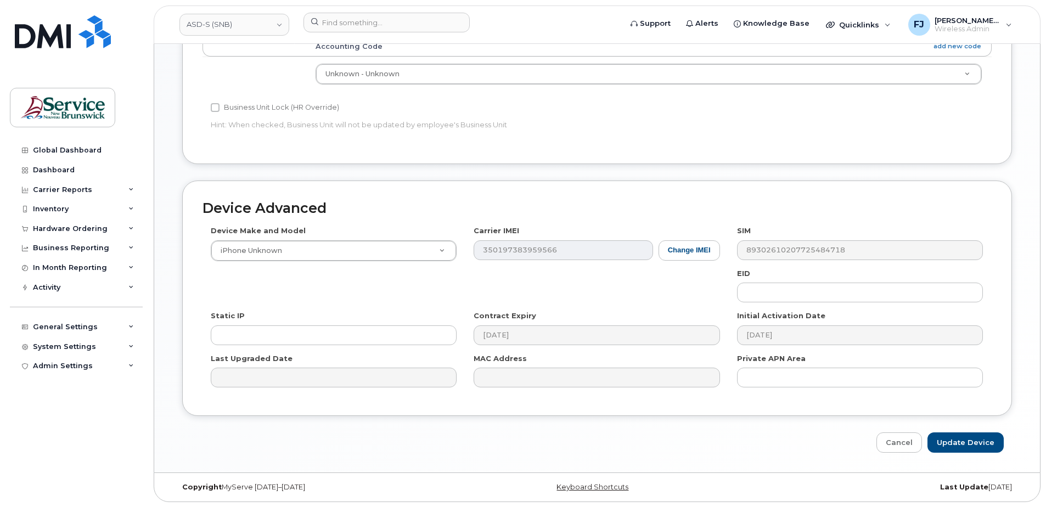
scroll to position [454, 0]
click at [974, 440] on input "Update Device" at bounding box center [966, 442] width 76 height 20
type input "Saving..."
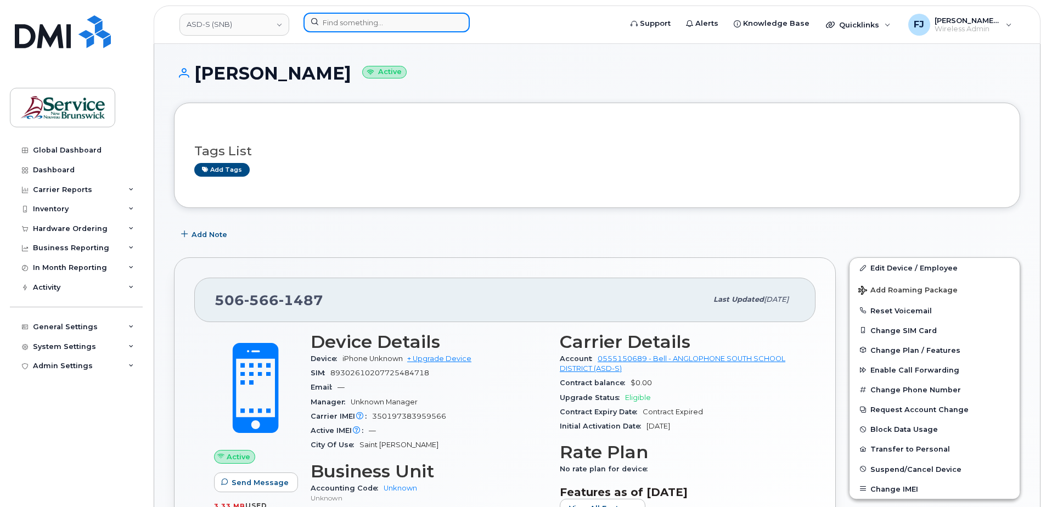
click at [366, 15] on input at bounding box center [387, 23] width 166 height 20
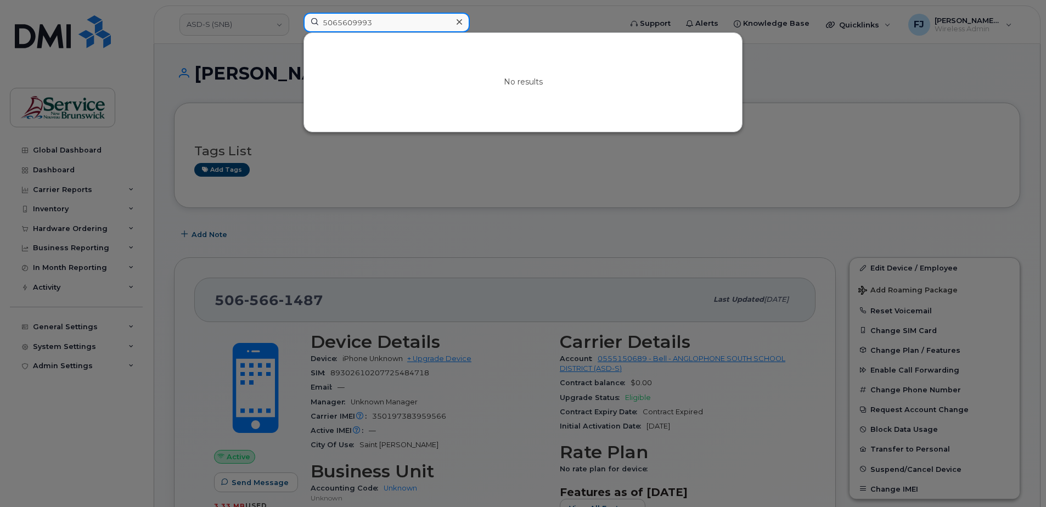
drag, startPoint x: 401, startPoint y: 25, endPoint x: 295, endPoint y: 16, distance: 106.8
click at [295, 16] on div "5065609993 No results" at bounding box center [459, 25] width 328 height 24
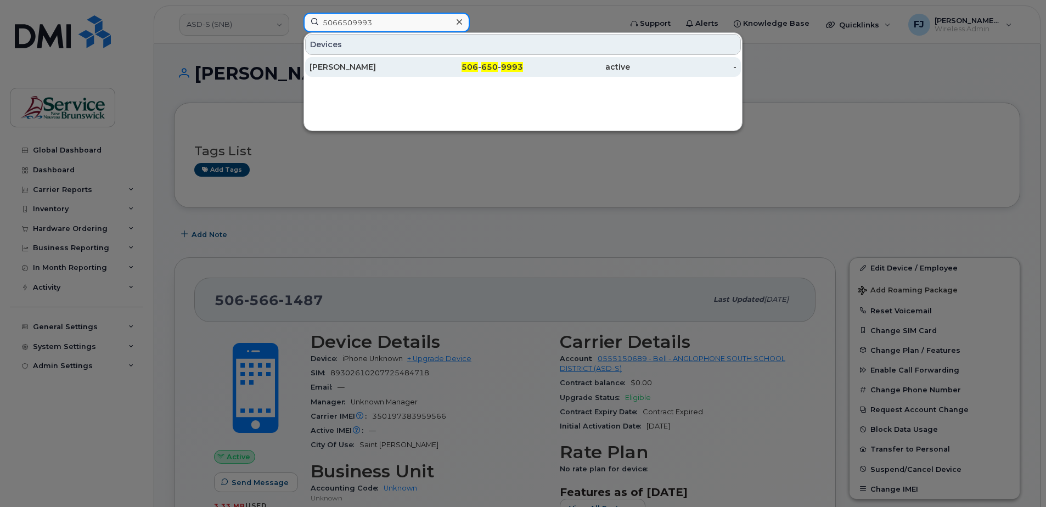
type input "5066509993"
click at [376, 67] on div "[PERSON_NAME]" at bounding box center [363, 66] width 107 height 11
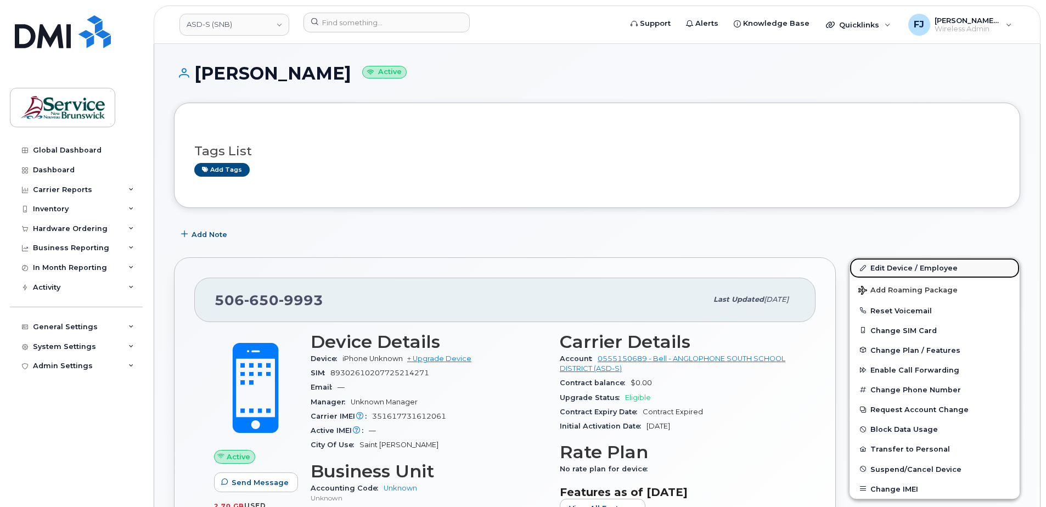
click at [923, 270] on link "Edit Device / Employee" at bounding box center [935, 268] width 170 height 20
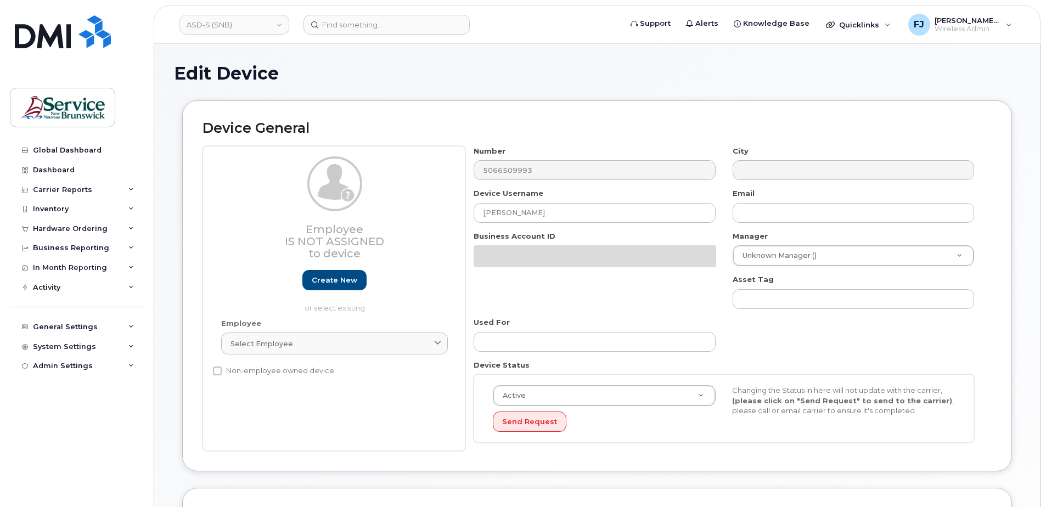
select select "34535615"
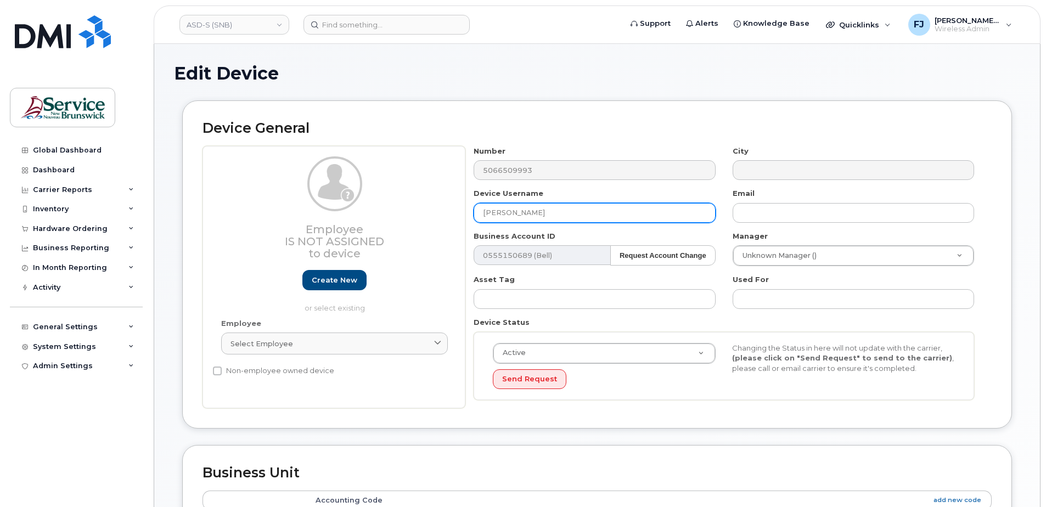
drag, startPoint x: 547, startPoint y: 215, endPoint x: 340, endPoint y: 197, distance: 207.8
click at [352, 197] on div "Employee Is not assigned to device Create new or select existing Employee Selec…" at bounding box center [597, 277] width 789 height 263
paste input "Corrina Lohnes"
type input "Corrina Lohnes"
drag, startPoint x: 970, startPoint y: 326, endPoint x: 982, endPoint y: 324, distance: 12.2
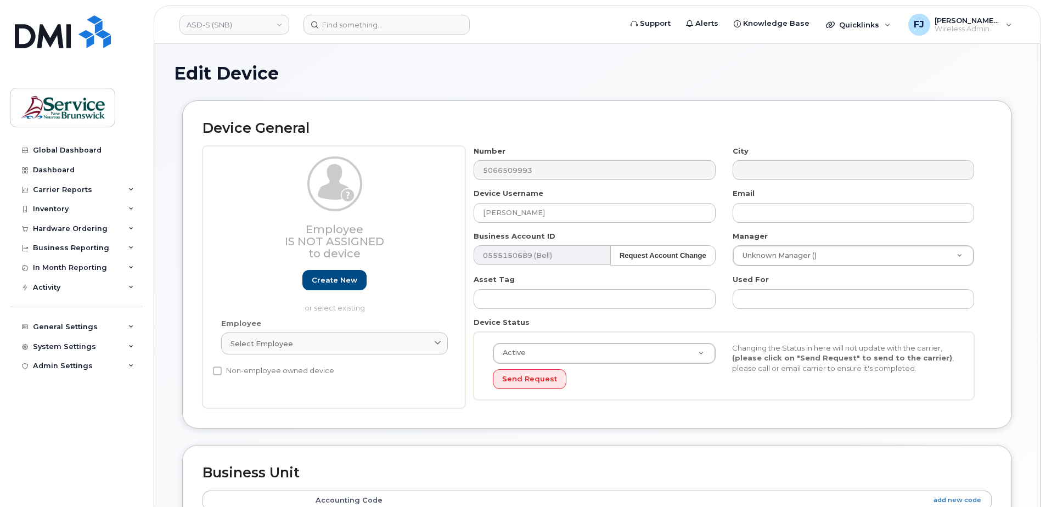
click at [970, 326] on div "Device Status Active Active Suspended Cancelled Send Request Changing the Statu…" at bounding box center [724, 358] width 518 height 83
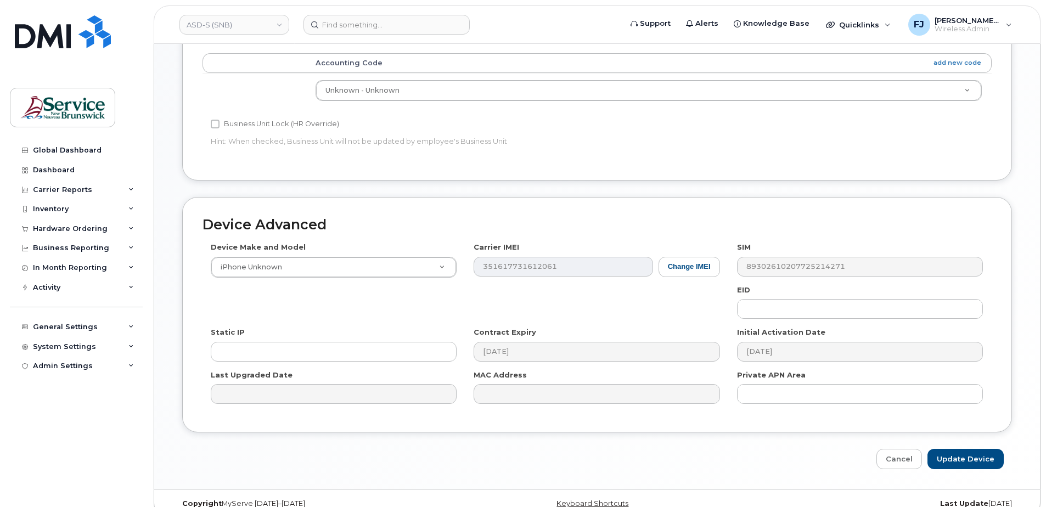
scroll to position [439, 0]
click at [969, 454] on input "Update Device" at bounding box center [966, 457] width 76 height 20
type input "Saving..."
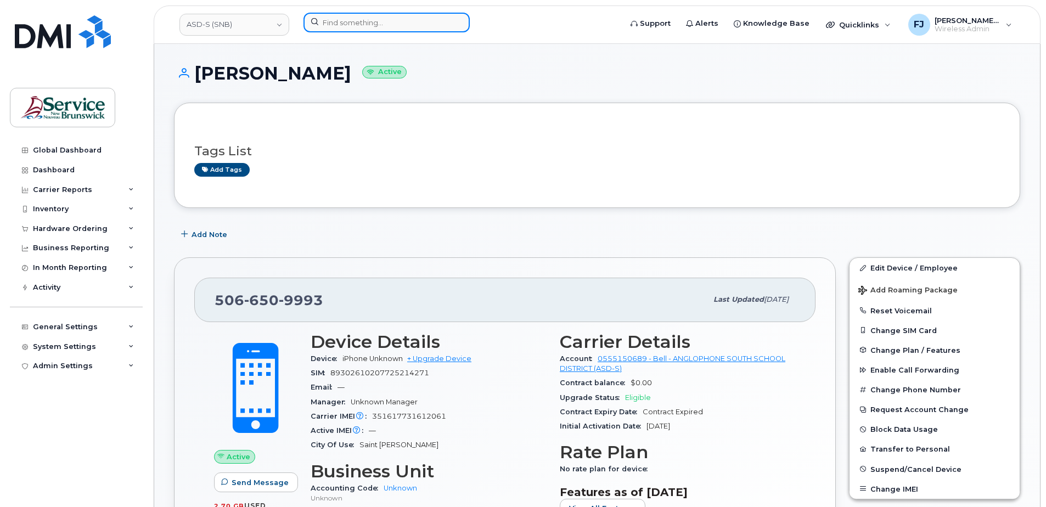
click at [385, 25] on input at bounding box center [387, 23] width 166 height 20
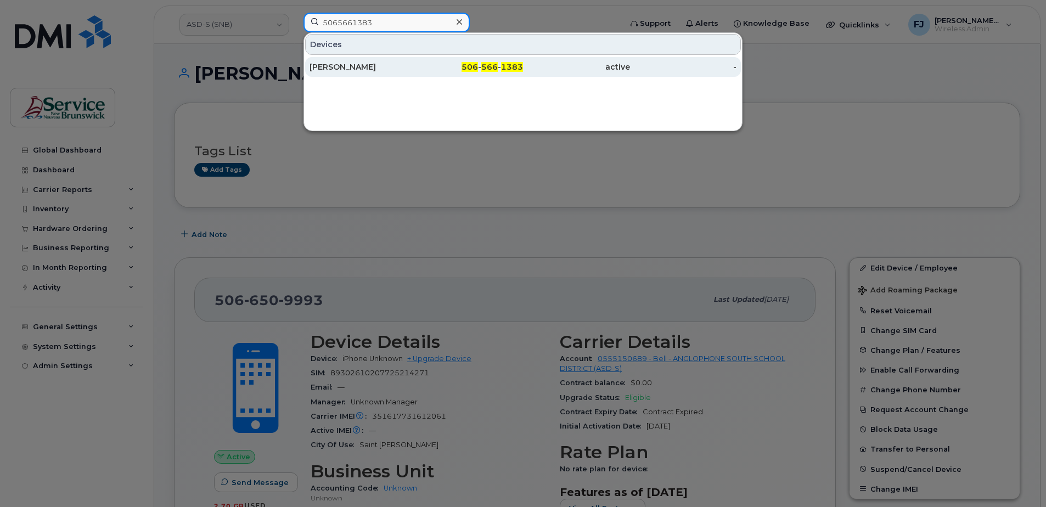
type input "5065661383"
click at [421, 62] on div "506 - 566 - 1383" at bounding box center [470, 66] width 107 height 11
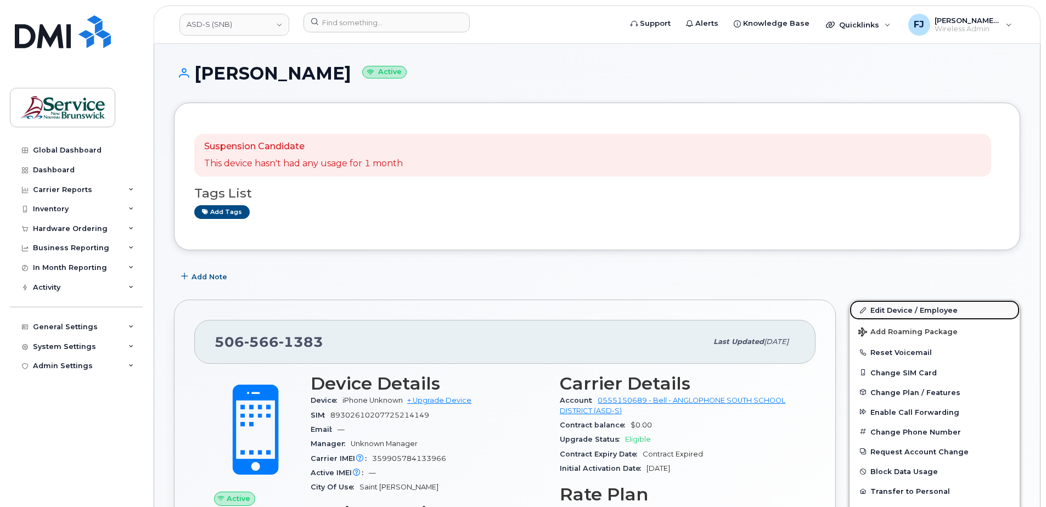
click at [906, 313] on link "Edit Device / Employee" at bounding box center [935, 310] width 170 height 20
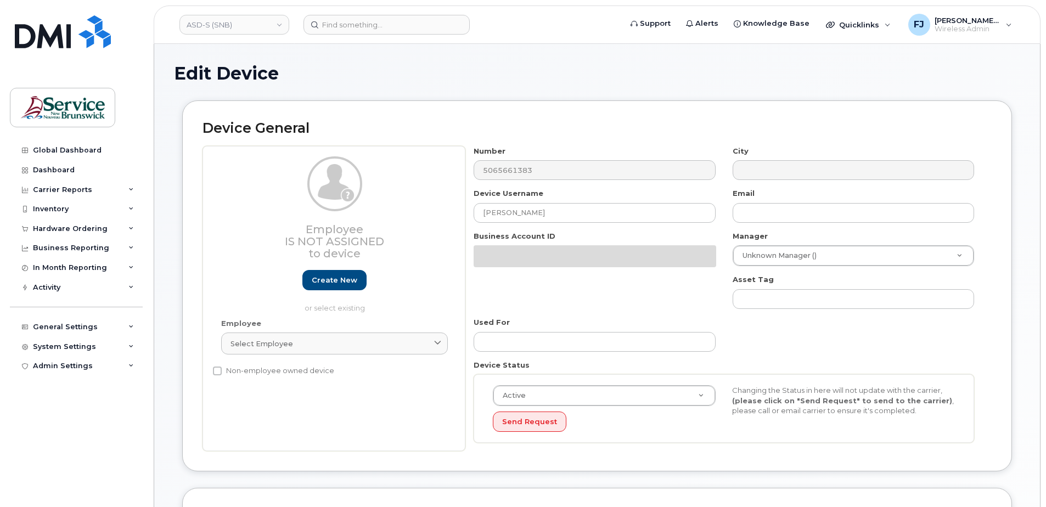
select select "34535615"
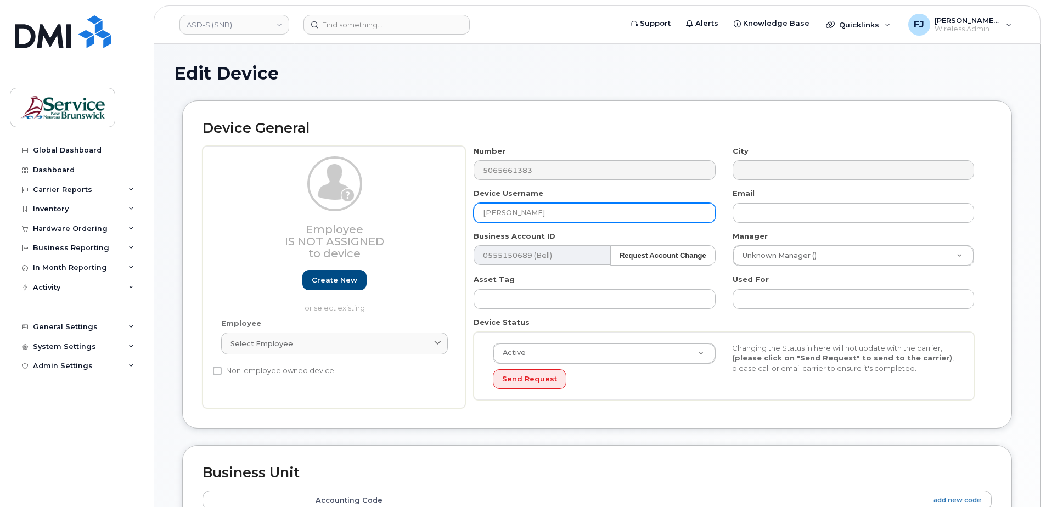
drag, startPoint x: 600, startPoint y: 218, endPoint x: 268, endPoint y: 195, distance: 332.9
click at [290, 194] on div "Employee Is not assigned to device Create new or select existing Employee Selec…" at bounding box center [597, 277] width 789 height 263
paste input "[PERSON_NAME]"
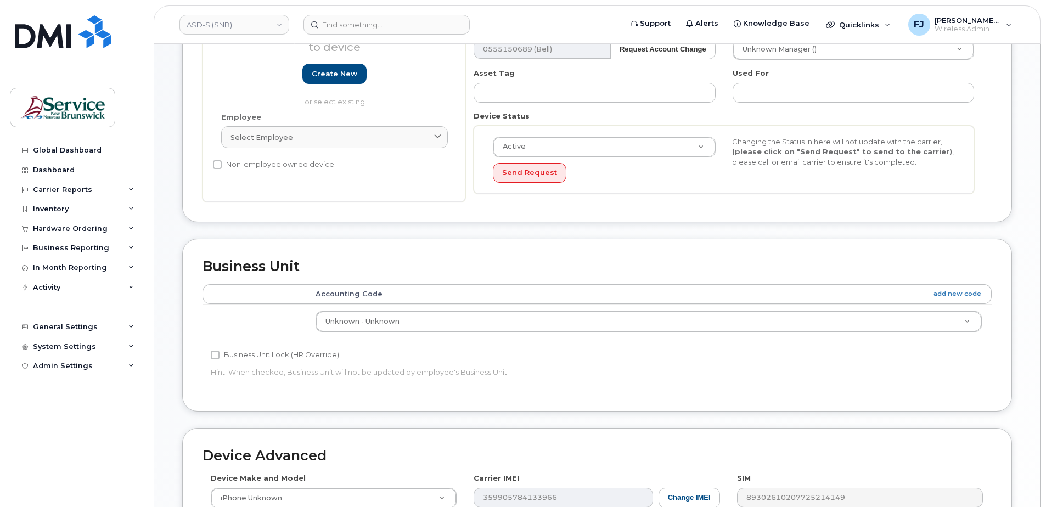
scroll to position [454, 0]
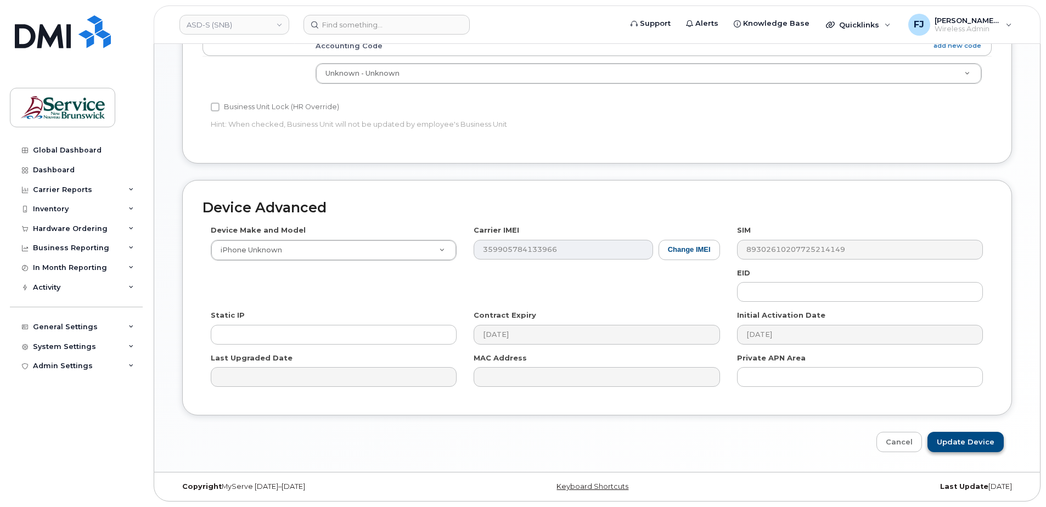
type input "Stacey Currie"
click at [969, 441] on input "Update Device" at bounding box center [966, 442] width 76 height 20
type input "Saving..."
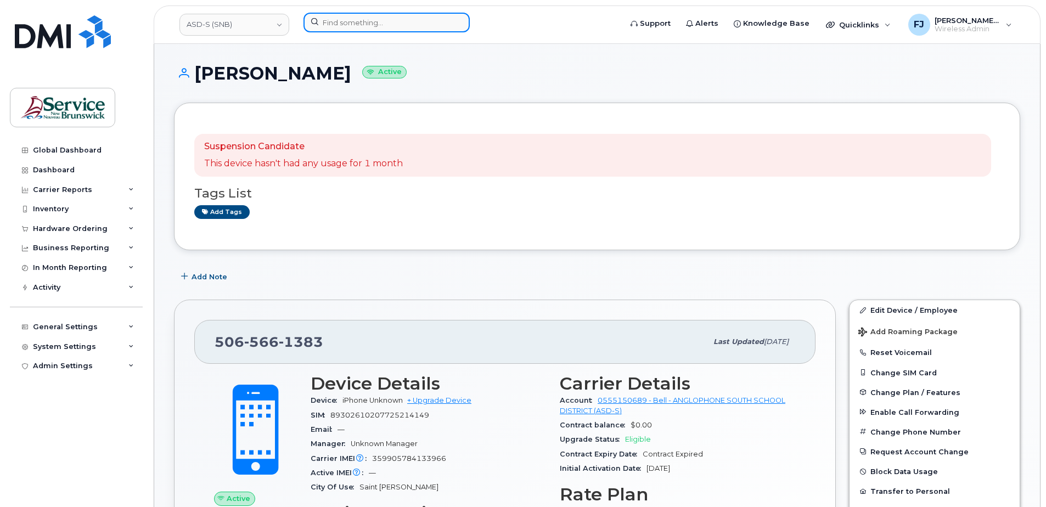
click at [366, 21] on input at bounding box center [387, 23] width 166 height 20
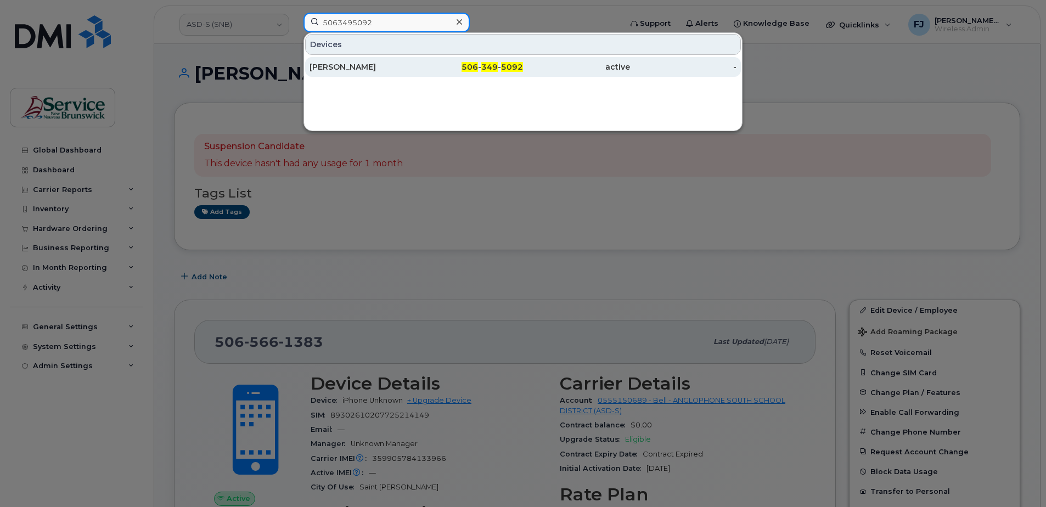
type input "5063495092"
click at [380, 69] on div "[PERSON_NAME]" at bounding box center [363, 66] width 107 height 11
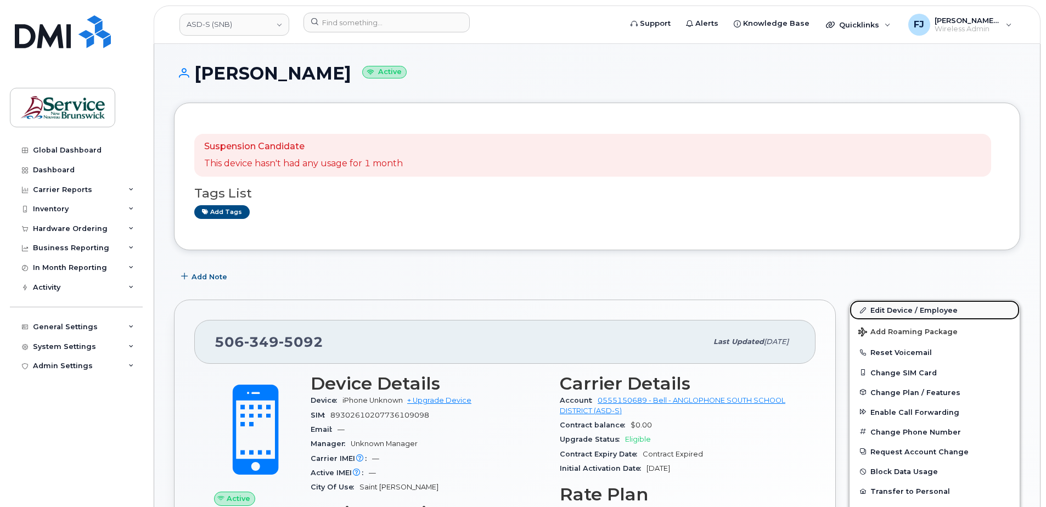
click at [894, 310] on link "Edit Device / Employee" at bounding box center [935, 310] width 170 height 20
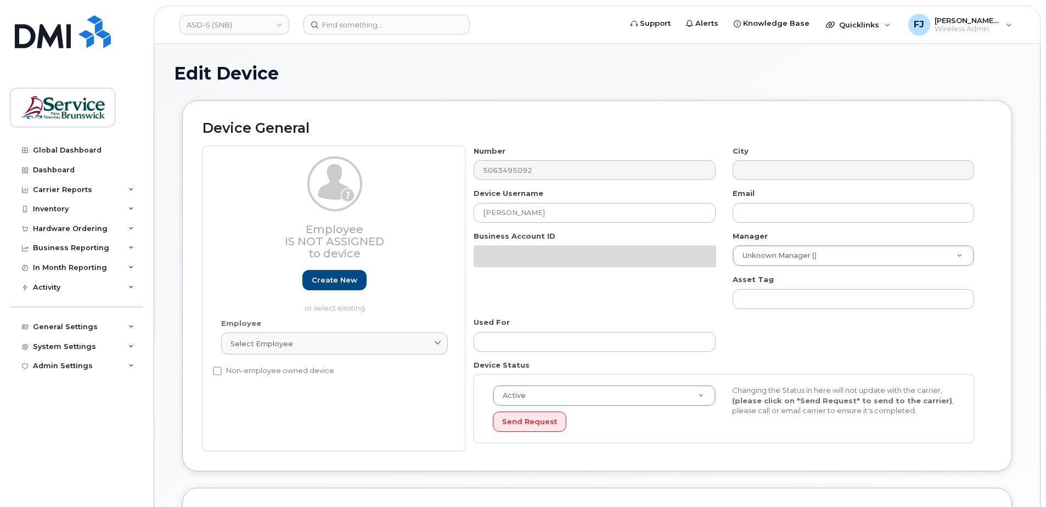
select select "34535615"
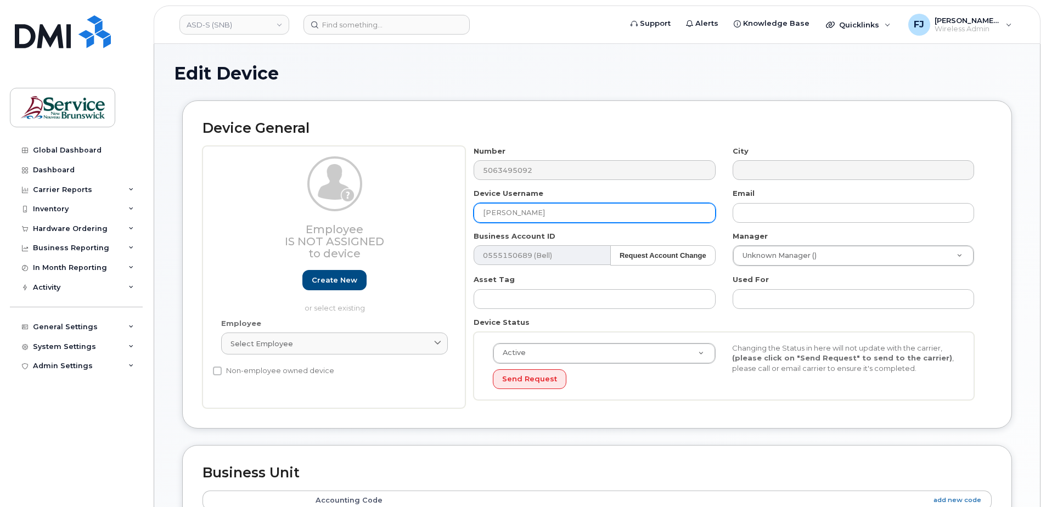
drag, startPoint x: 578, startPoint y: 218, endPoint x: 320, endPoint y: 222, distance: 258.0
click at [285, 204] on div "Employee Is not assigned to device Create new or select existing Employee Selec…" at bounding box center [597, 277] width 789 height 263
paste input "[PERSON_NAME]"
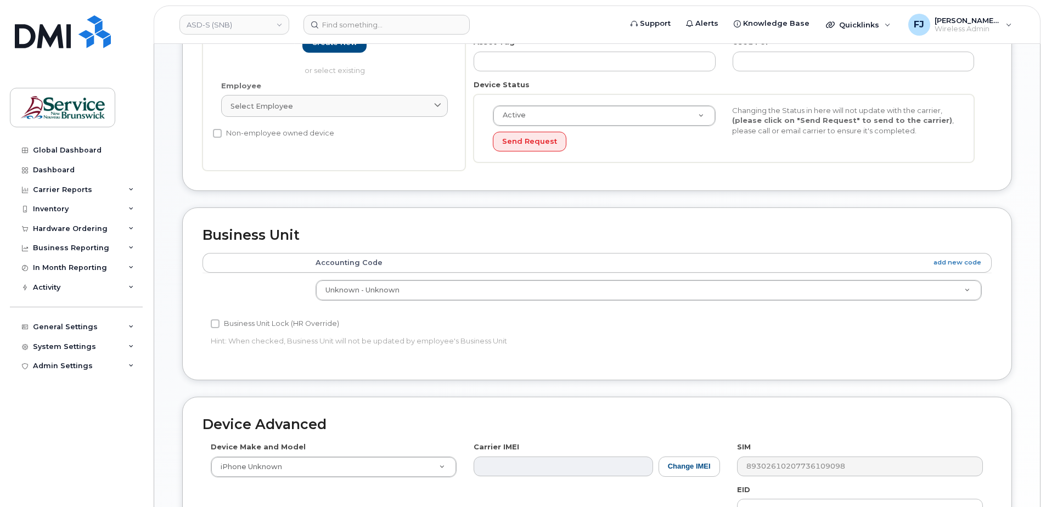
scroll to position [454, 0]
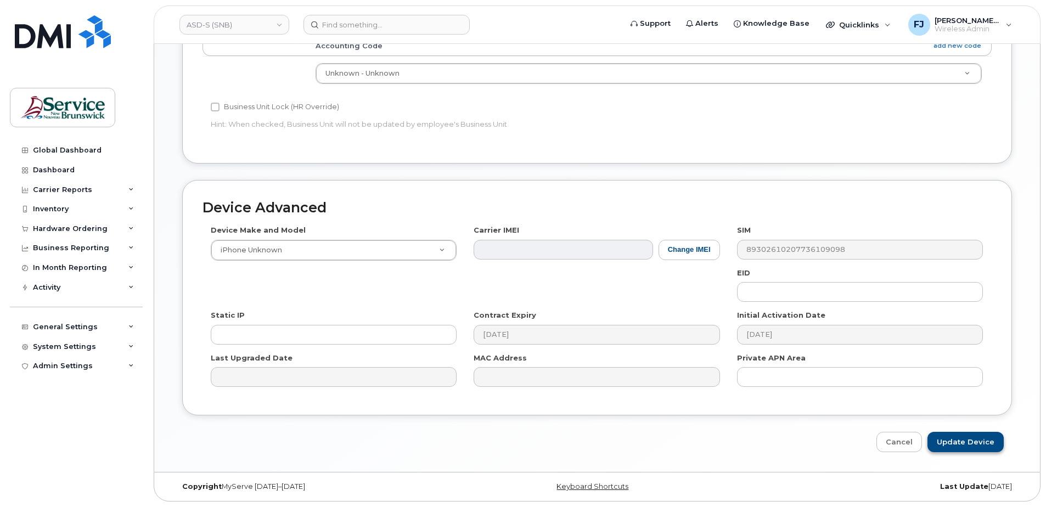
type input "[PERSON_NAME]"
click at [969, 446] on input "Update Device" at bounding box center [966, 442] width 76 height 20
type input "Saving..."
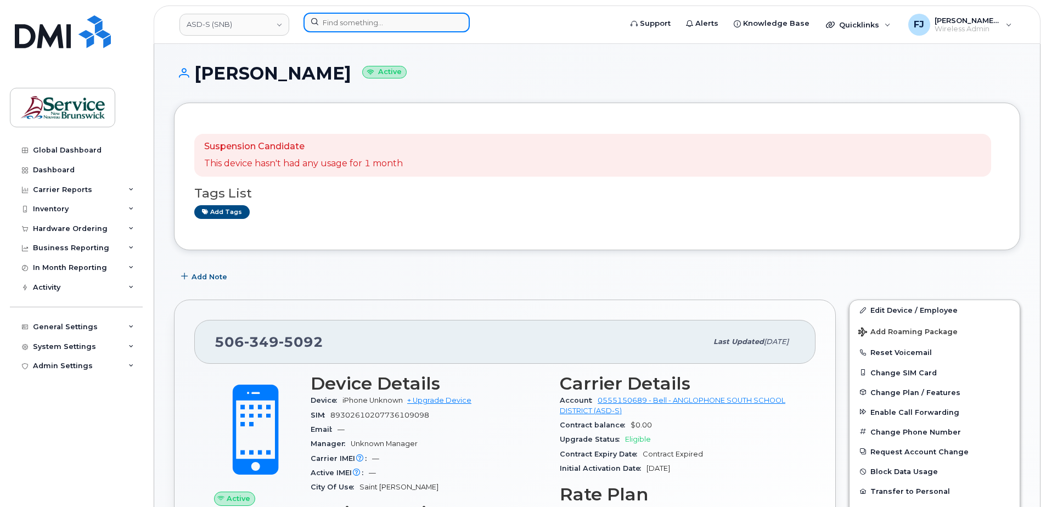
click at [367, 25] on input at bounding box center [387, 23] width 166 height 20
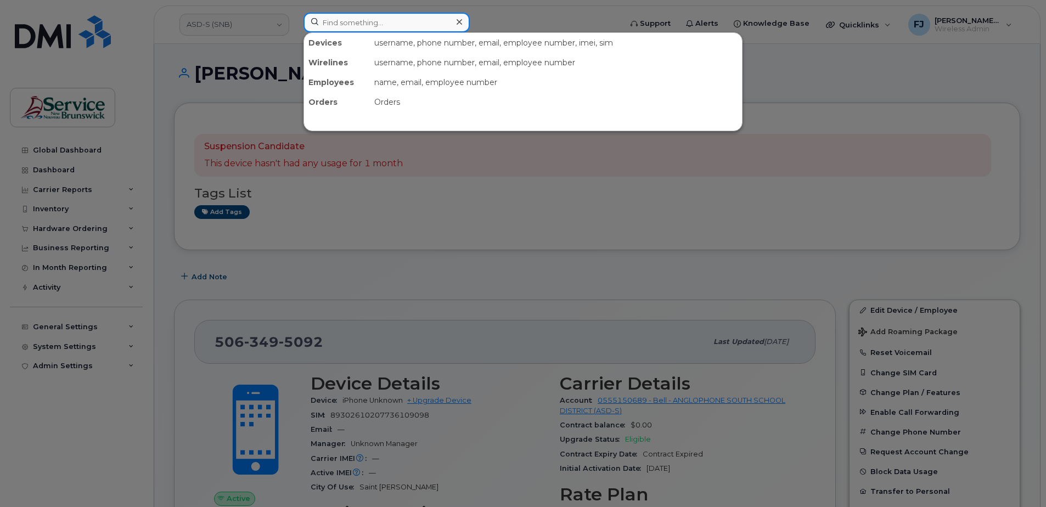
click at [340, 23] on input at bounding box center [387, 23] width 166 height 20
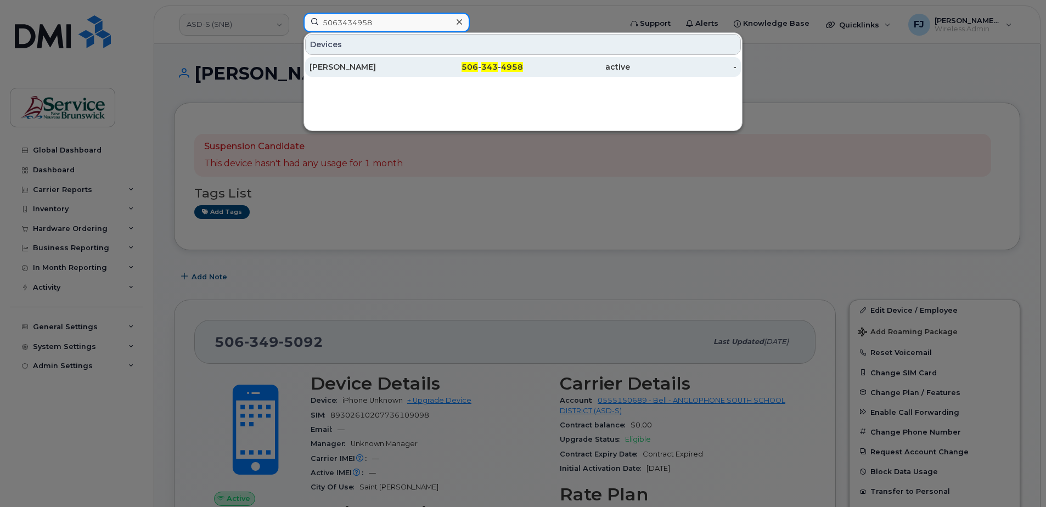
type input "5063434958"
click at [375, 65] on div "Mark Daley" at bounding box center [363, 66] width 107 height 11
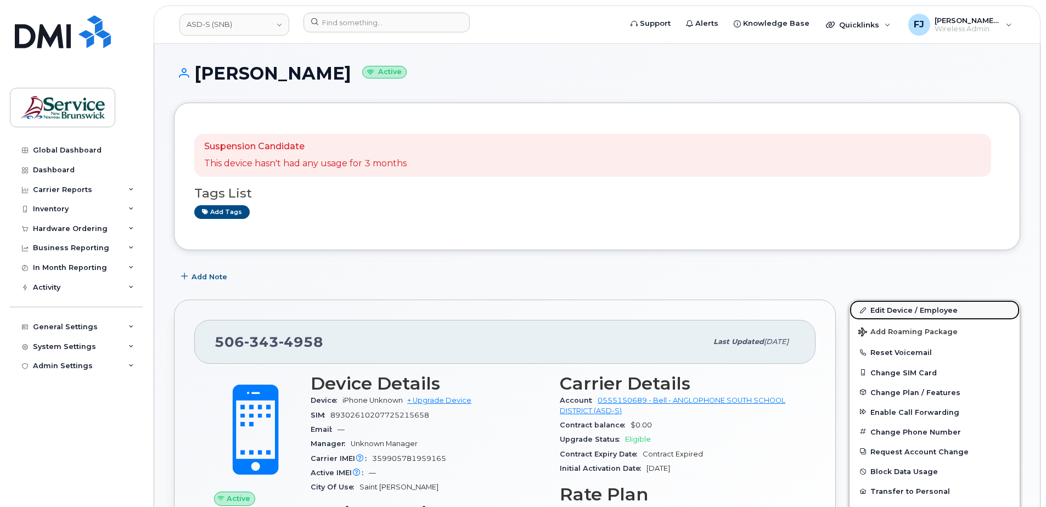
click at [896, 312] on link "Edit Device / Employee" at bounding box center [935, 310] width 170 height 20
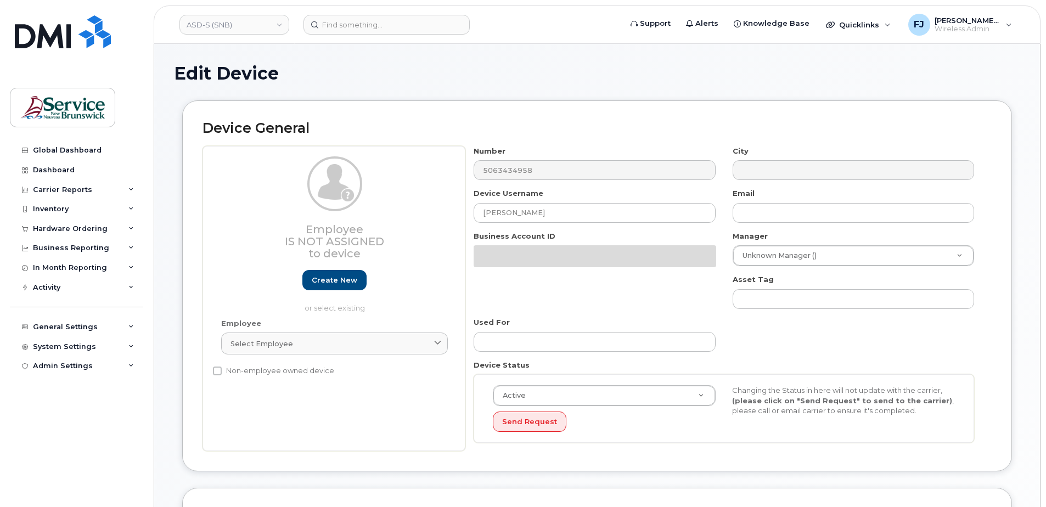
select select "34535615"
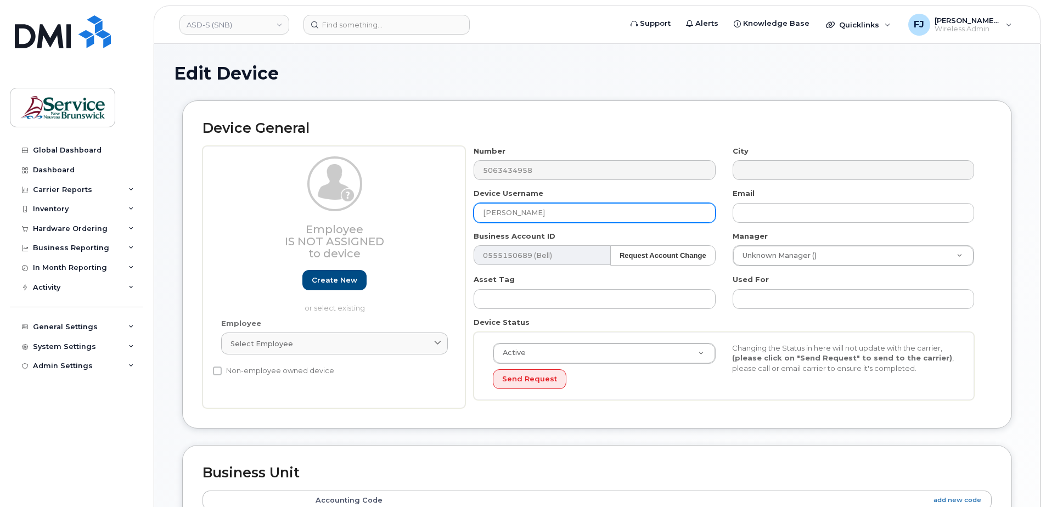
drag, startPoint x: 542, startPoint y: 214, endPoint x: 459, endPoint y: 215, distance: 82.3
click at [459, 215] on div "Employee Is not assigned to device Create new or select existing Employee Selec…" at bounding box center [597, 277] width 789 height 263
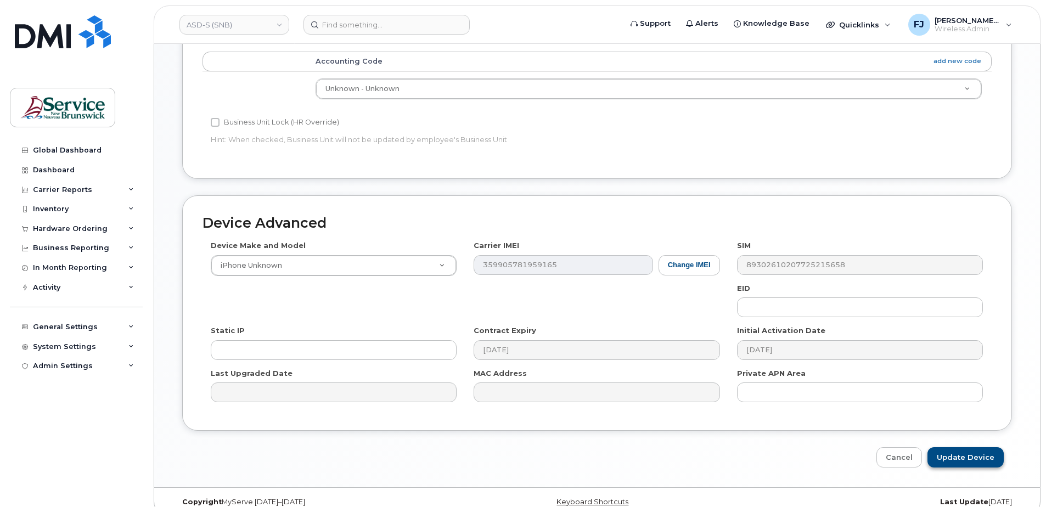
type input "Bus 503"
click at [973, 464] on input "Update Device" at bounding box center [966, 457] width 76 height 20
type input "Saving..."
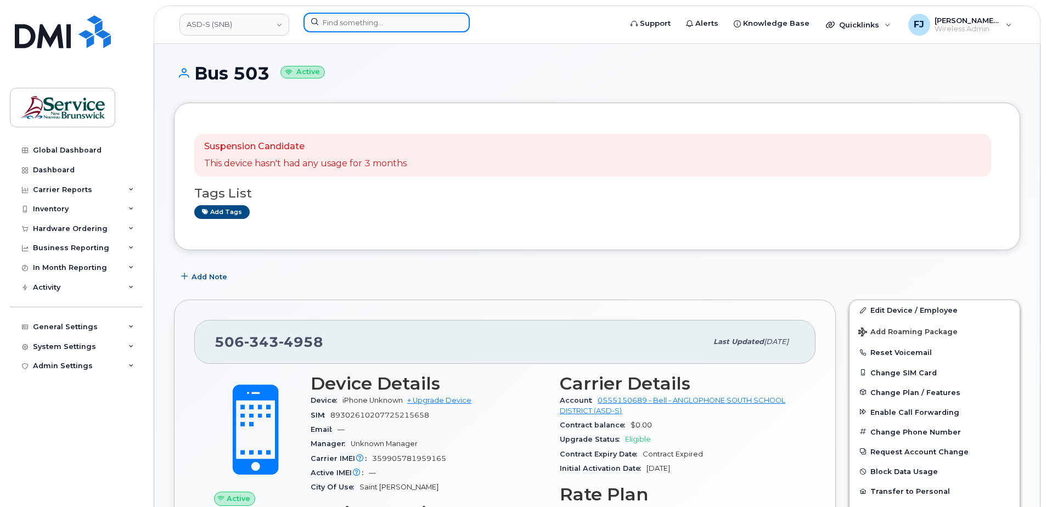
click at [382, 27] on input at bounding box center [387, 23] width 166 height 20
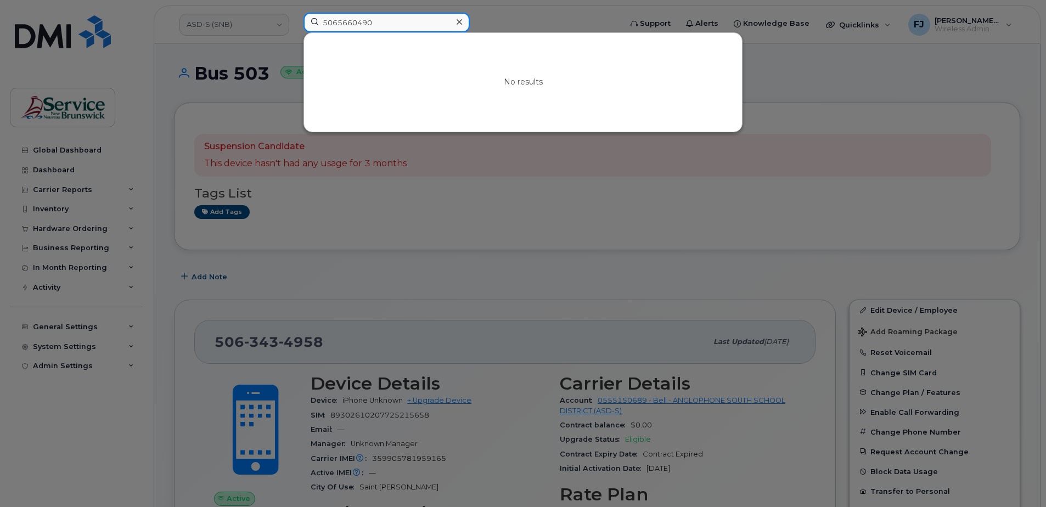
type input "5065660490"
click at [837, 198] on div at bounding box center [523, 253] width 1046 height 507
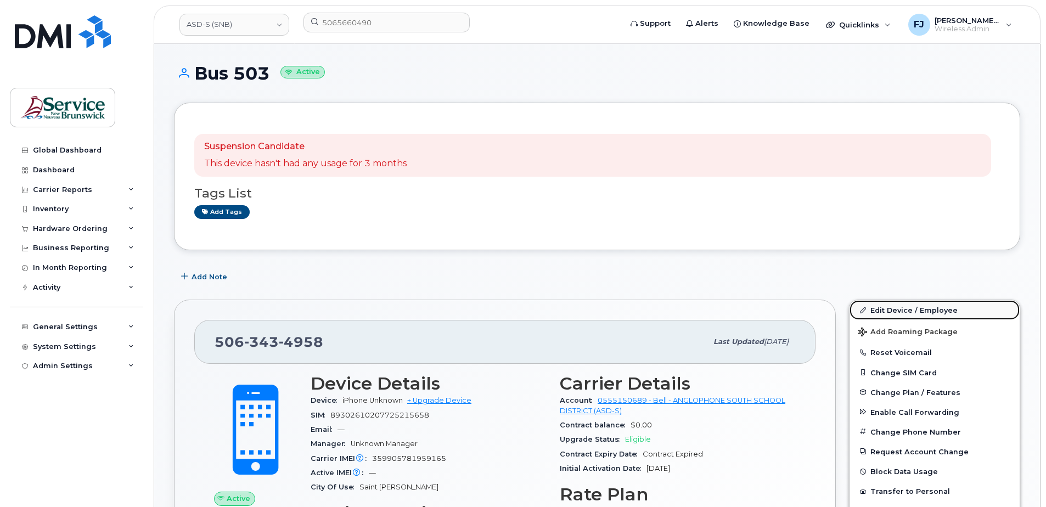
click at [933, 318] on link "Edit Device / Employee" at bounding box center [935, 310] width 170 height 20
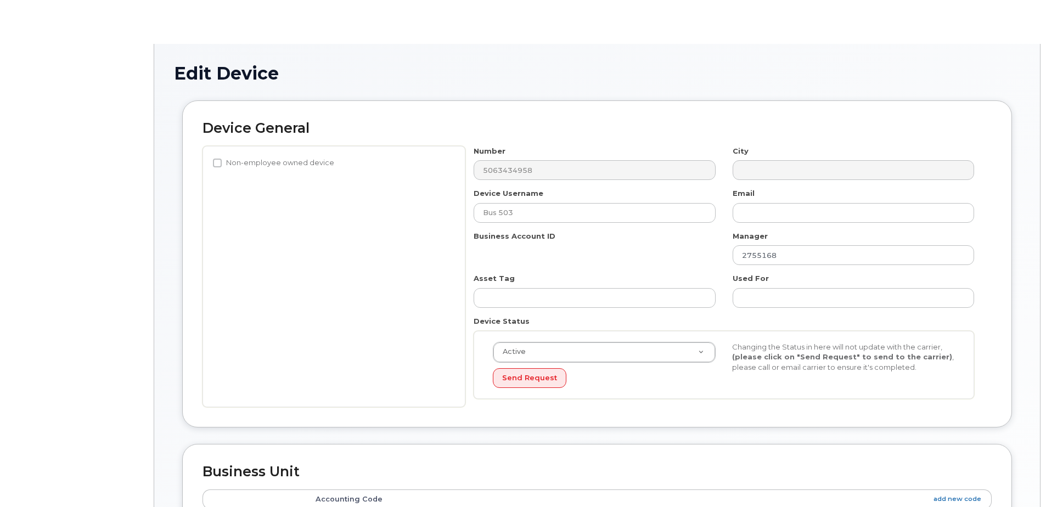
select select "34535615"
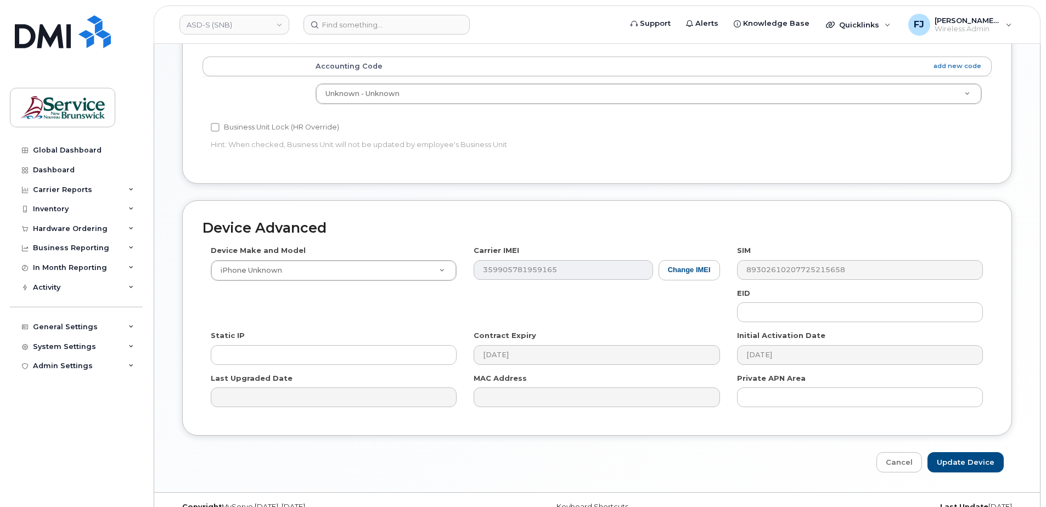
scroll to position [454, 0]
